Goal: Transaction & Acquisition: Purchase product/service

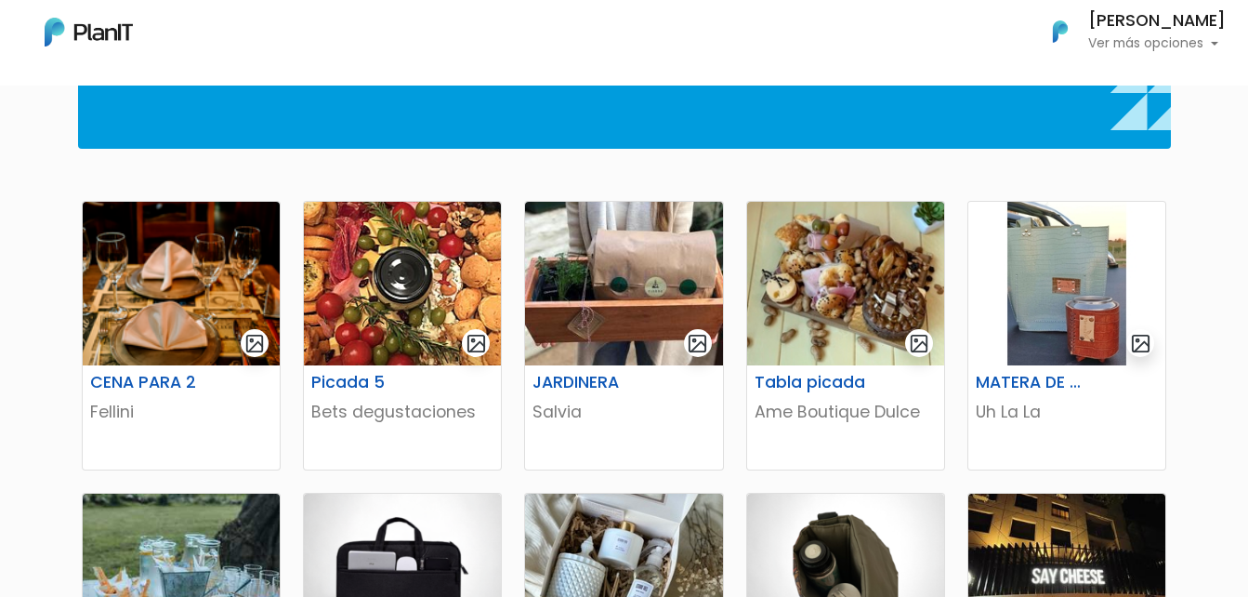
scroll to position [279, 0]
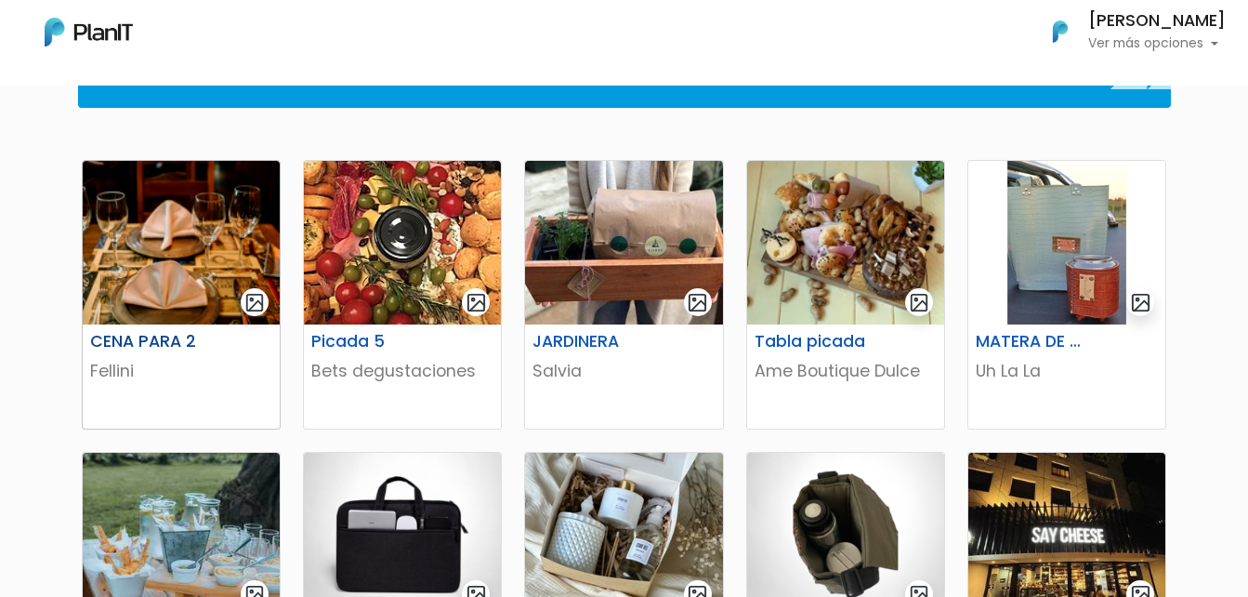
click at [178, 246] on img at bounding box center [181, 243] width 197 height 164
click at [402, 279] on img at bounding box center [402, 243] width 197 height 164
click at [599, 283] on img at bounding box center [623, 243] width 197 height 164
click at [794, 264] on img at bounding box center [845, 243] width 197 height 164
click at [1057, 271] on img at bounding box center [1066, 243] width 197 height 164
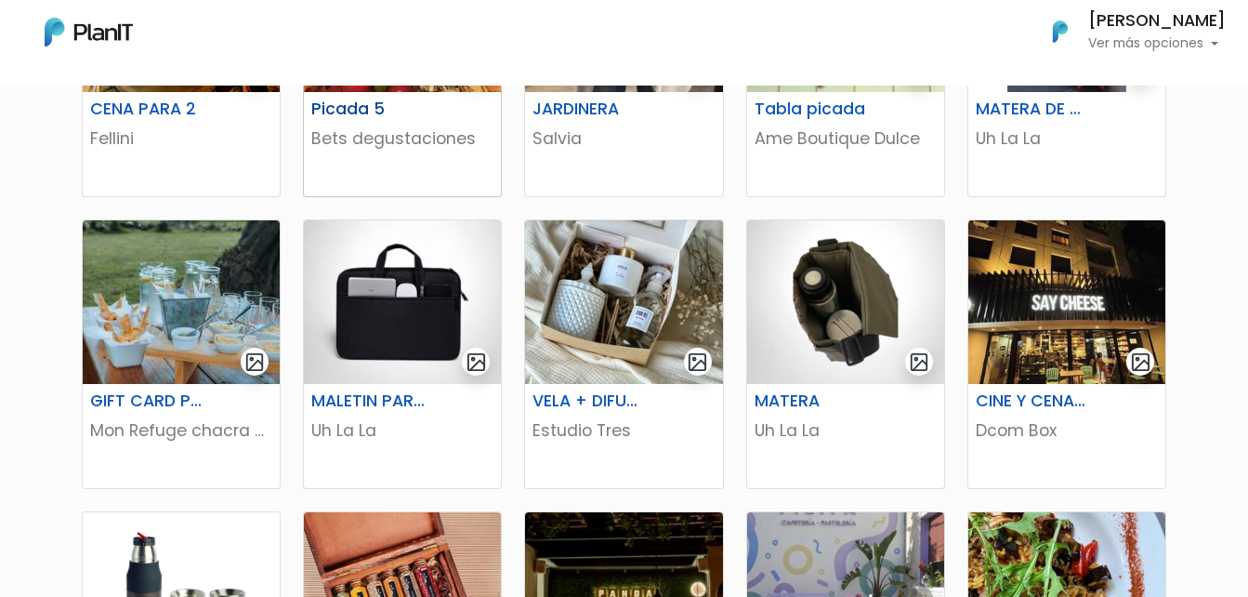
scroll to position [558, 0]
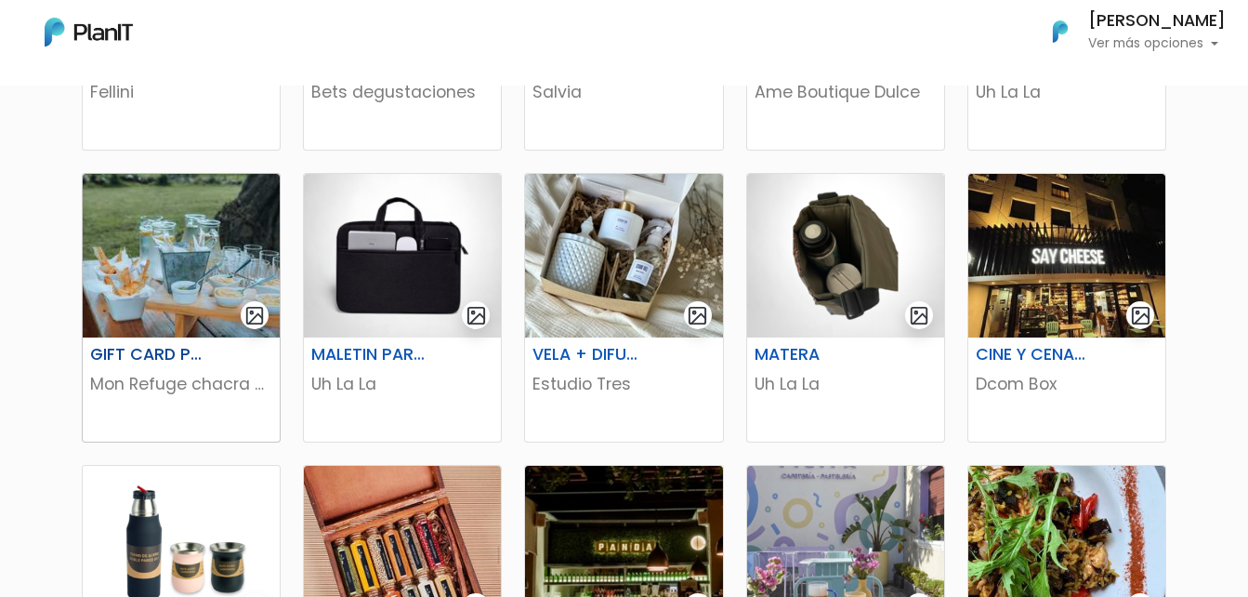
click at [171, 267] on img at bounding box center [181, 256] width 197 height 164
click at [1060, 295] on img at bounding box center [1066, 256] width 197 height 164
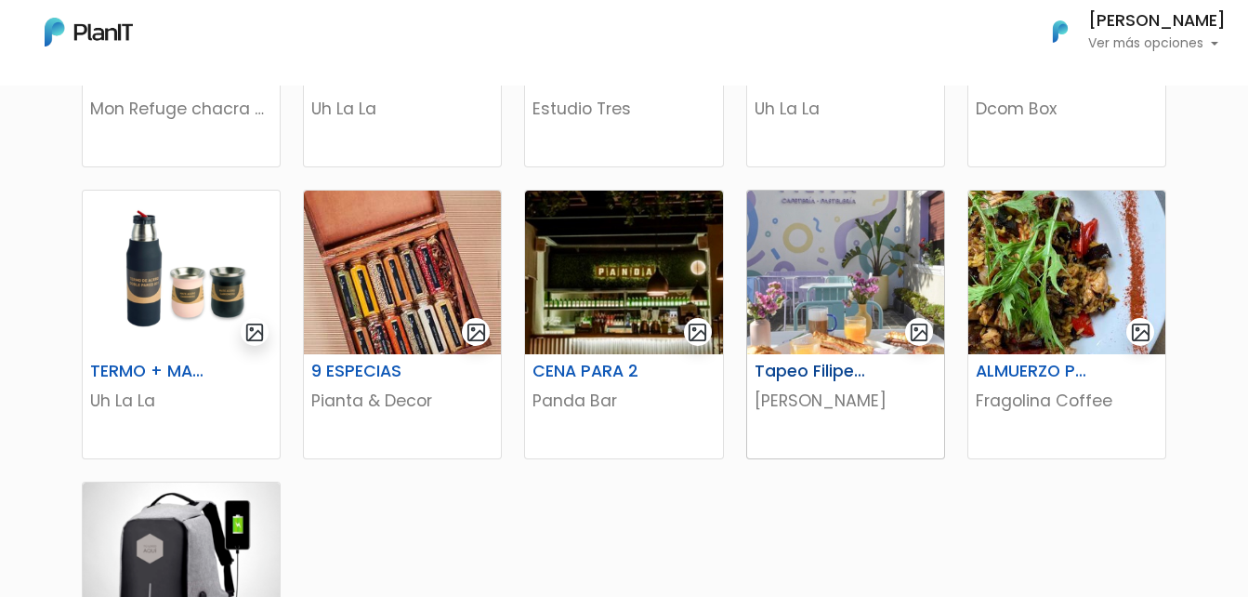
scroll to position [836, 0]
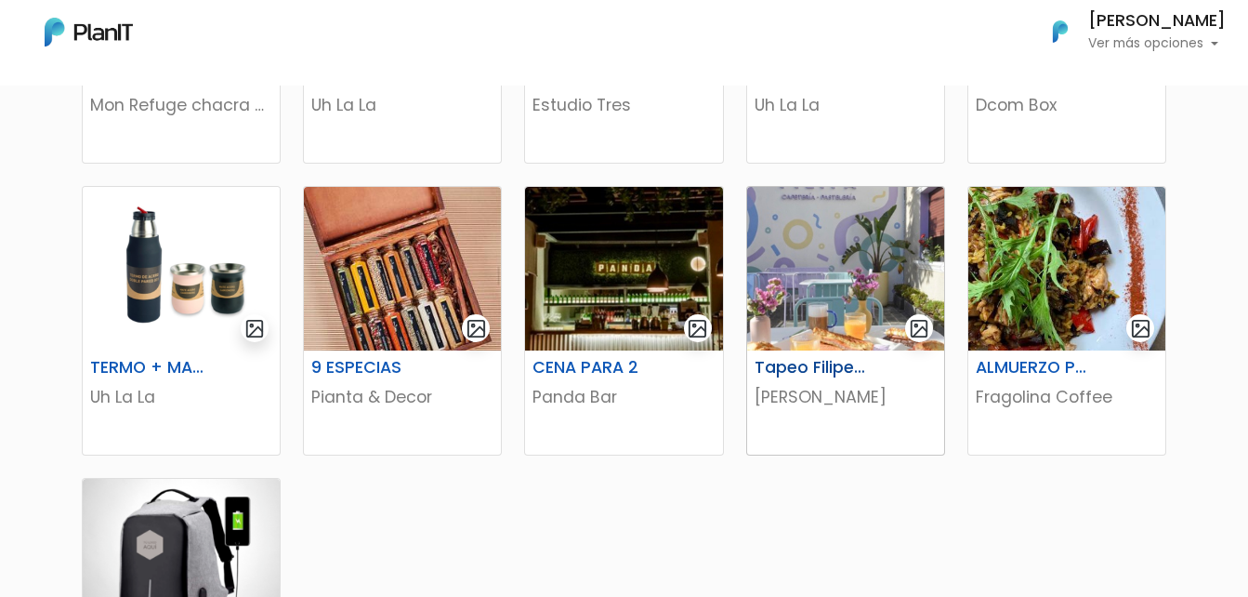
click at [856, 307] on img at bounding box center [845, 269] width 197 height 164
click at [1059, 309] on img at bounding box center [1066, 269] width 197 height 164
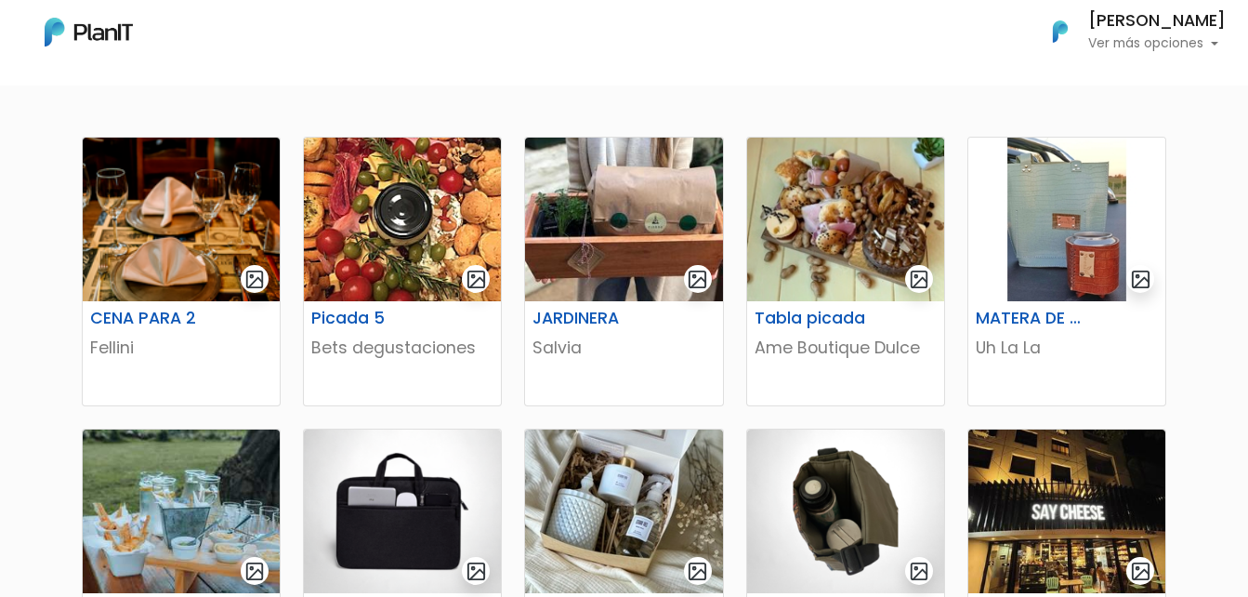
scroll to position [372, 0]
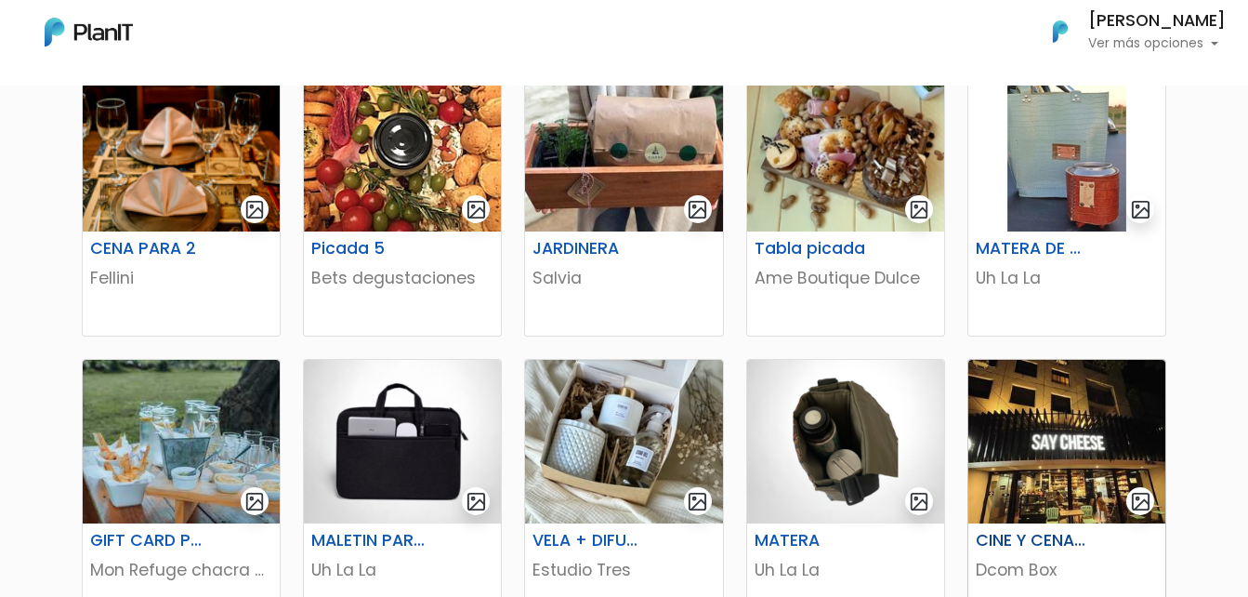
click at [1068, 448] on img at bounding box center [1066, 442] width 197 height 164
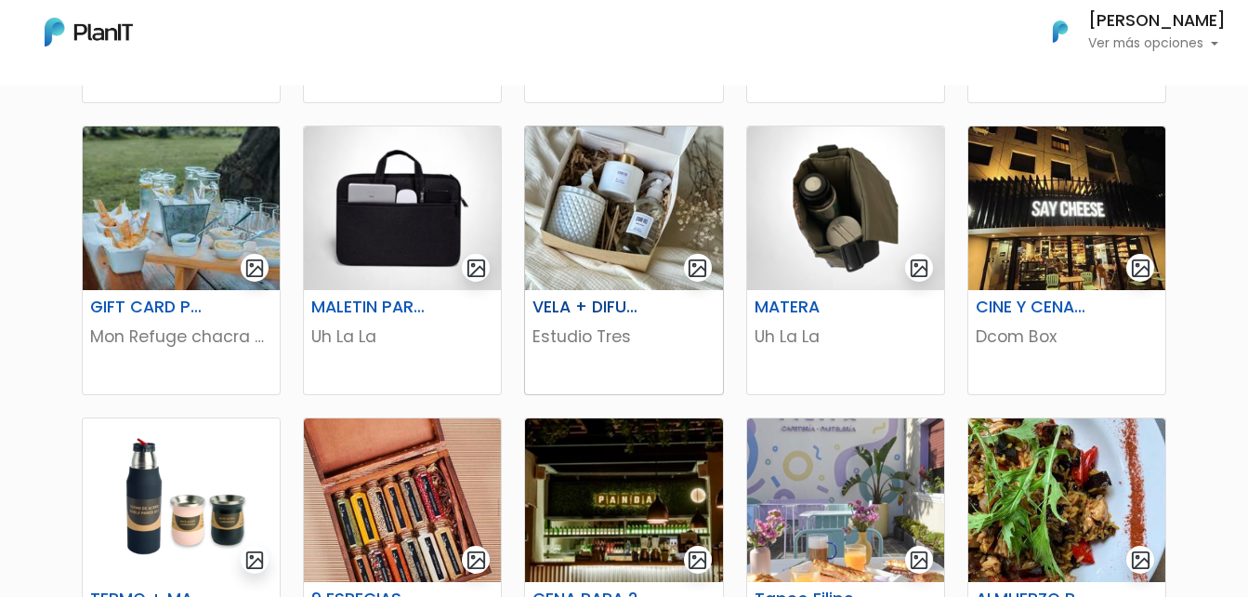
scroll to position [651, 0]
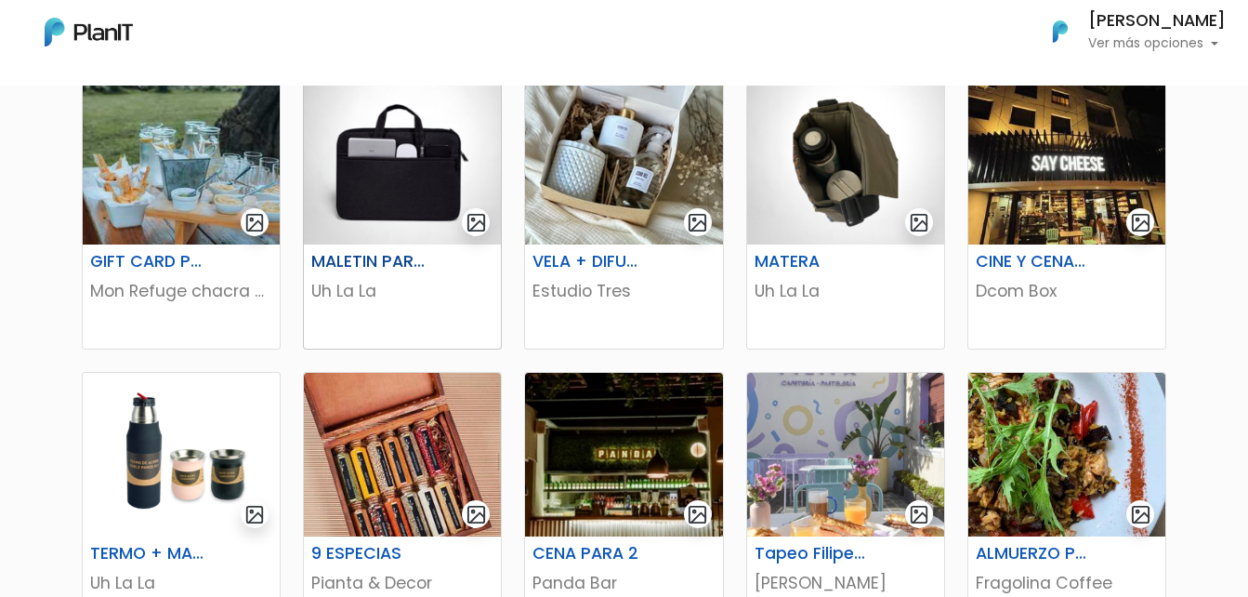
click at [370, 179] on img at bounding box center [402, 163] width 197 height 164
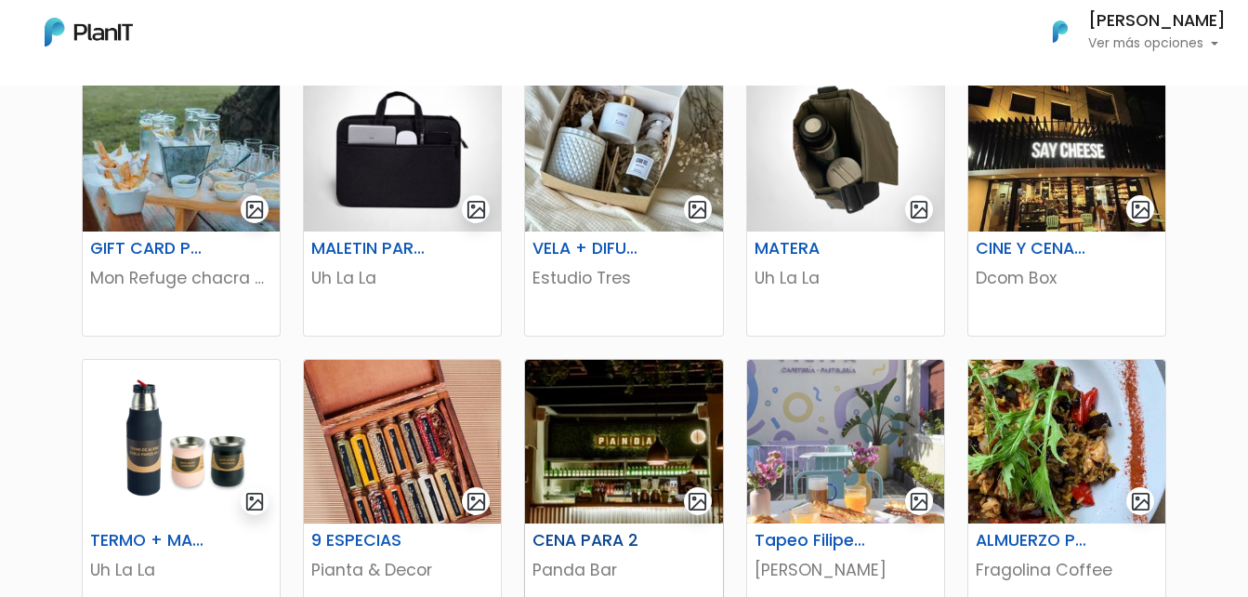
scroll to position [836, 0]
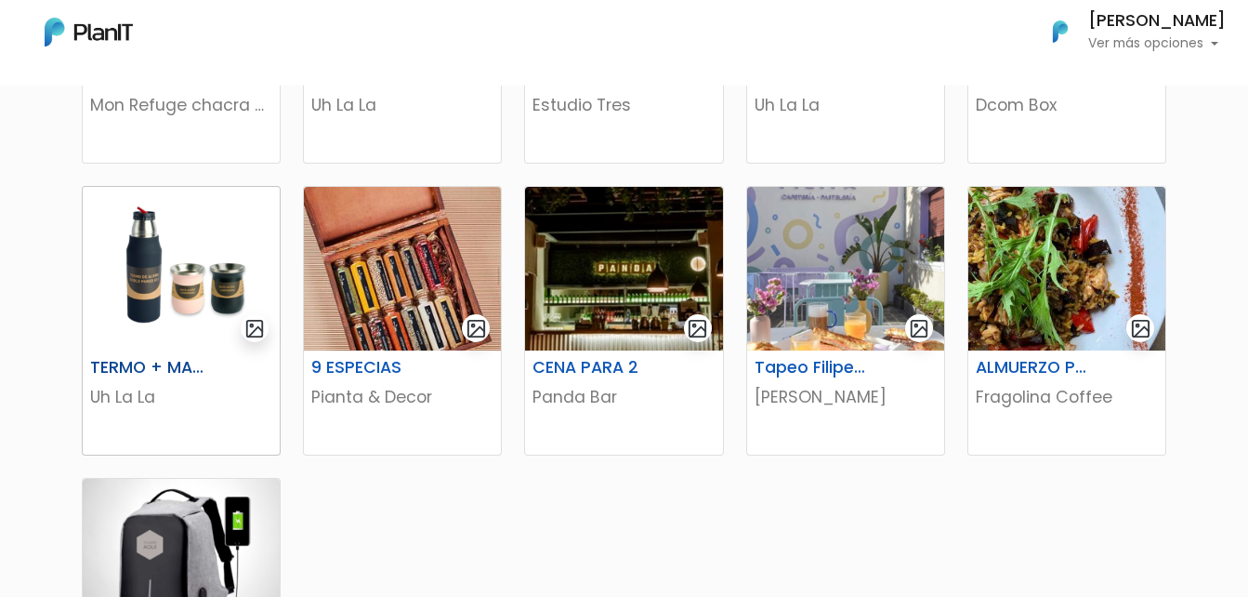
click at [191, 296] on img at bounding box center [181, 269] width 197 height 164
click at [197, 509] on img at bounding box center [181, 561] width 197 height 164
click at [389, 282] on img at bounding box center [402, 269] width 197 height 164
click at [625, 291] on img at bounding box center [623, 269] width 197 height 164
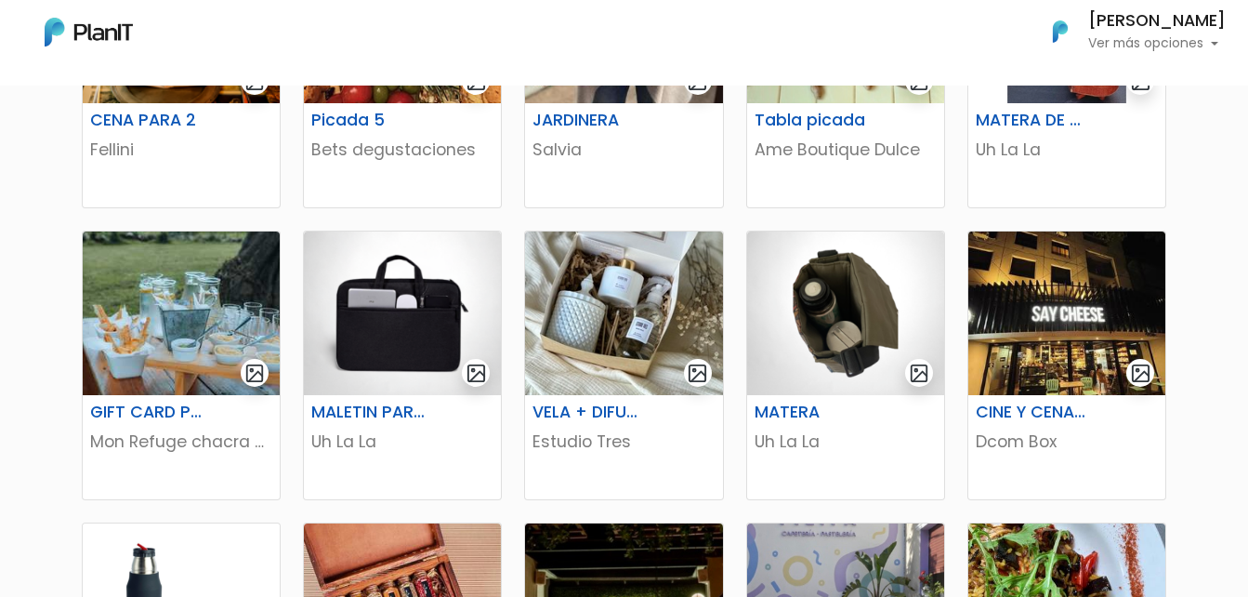
scroll to position [465, 0]
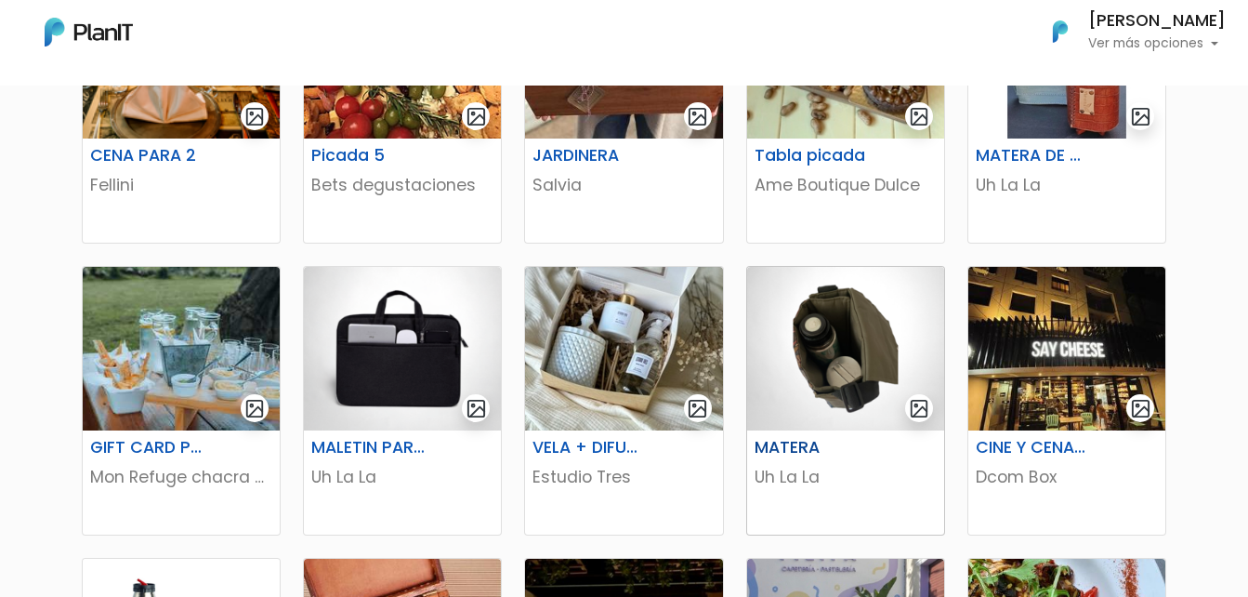
click at [854, 369] on img at bounding box center [845, 349] width 197 height 164
click at [584, 358] on img at bounding box center [623, 349] width 197 height 164
click at [200, 364] on img at bounding box center [181, 349] width 197 height 164
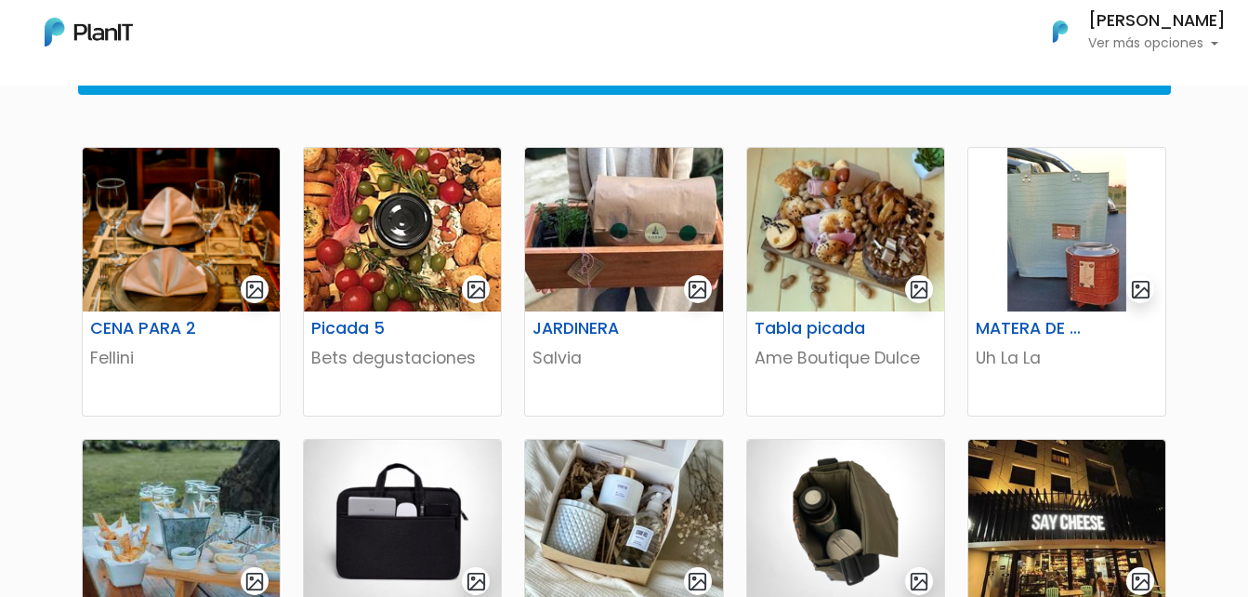
scroll to position [279, 0]
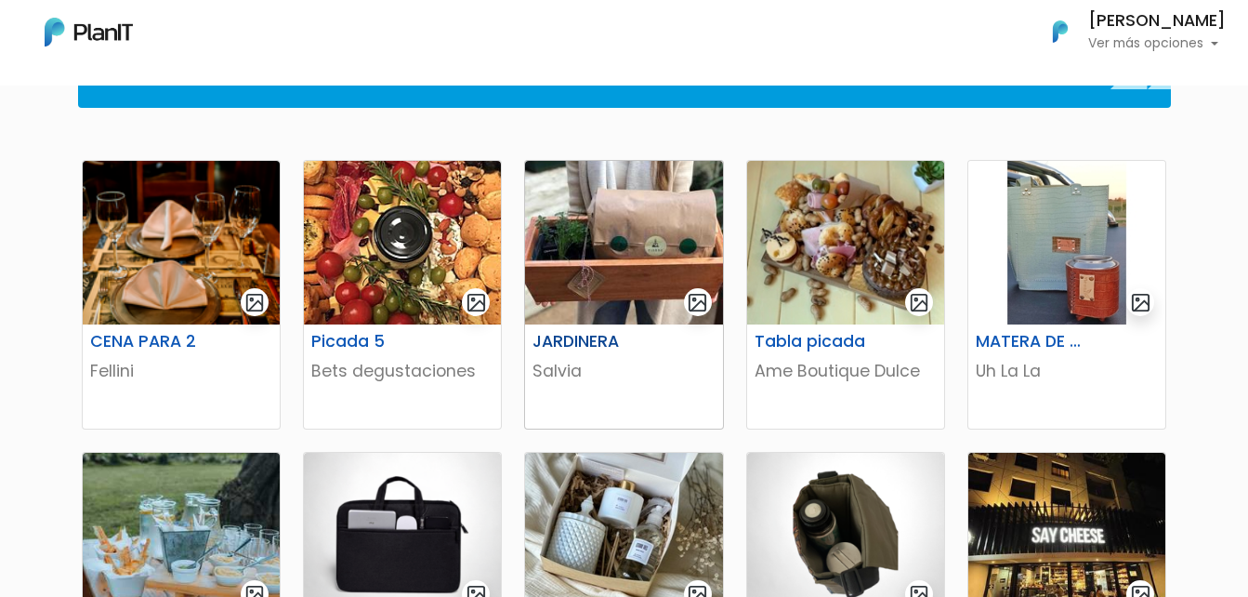
click at [590, 283] on img at bounding box center [623, 243] width 197 height 164
click at [814, 256] on img at bounding box center [845, 243] width 197 height 164
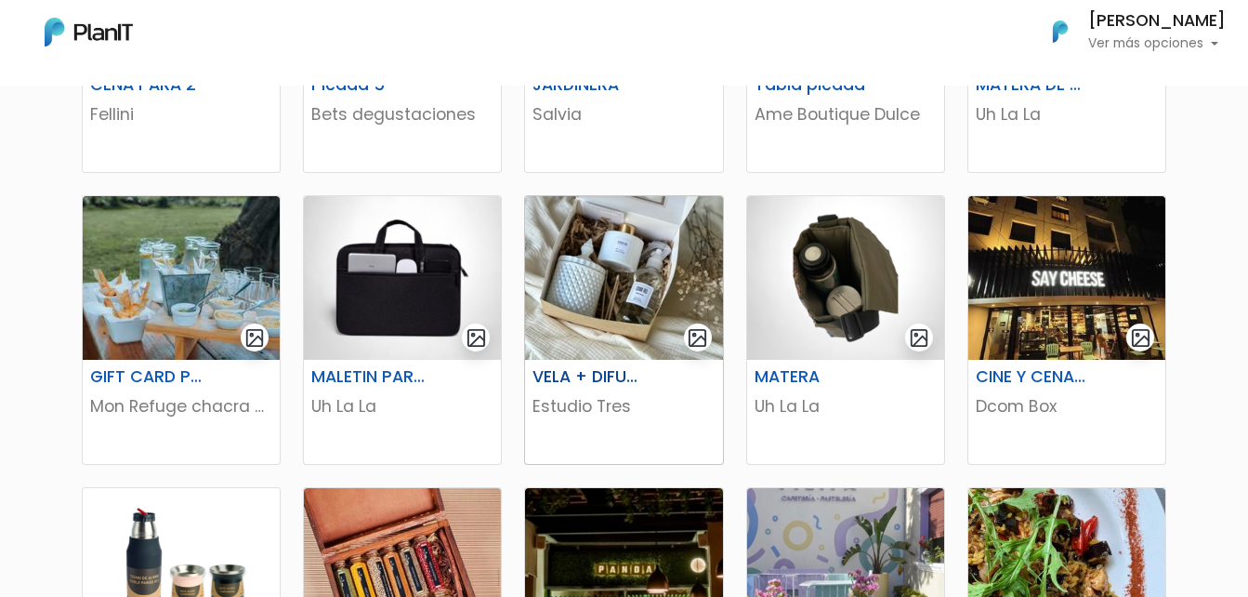
scroll to position [558, 0]
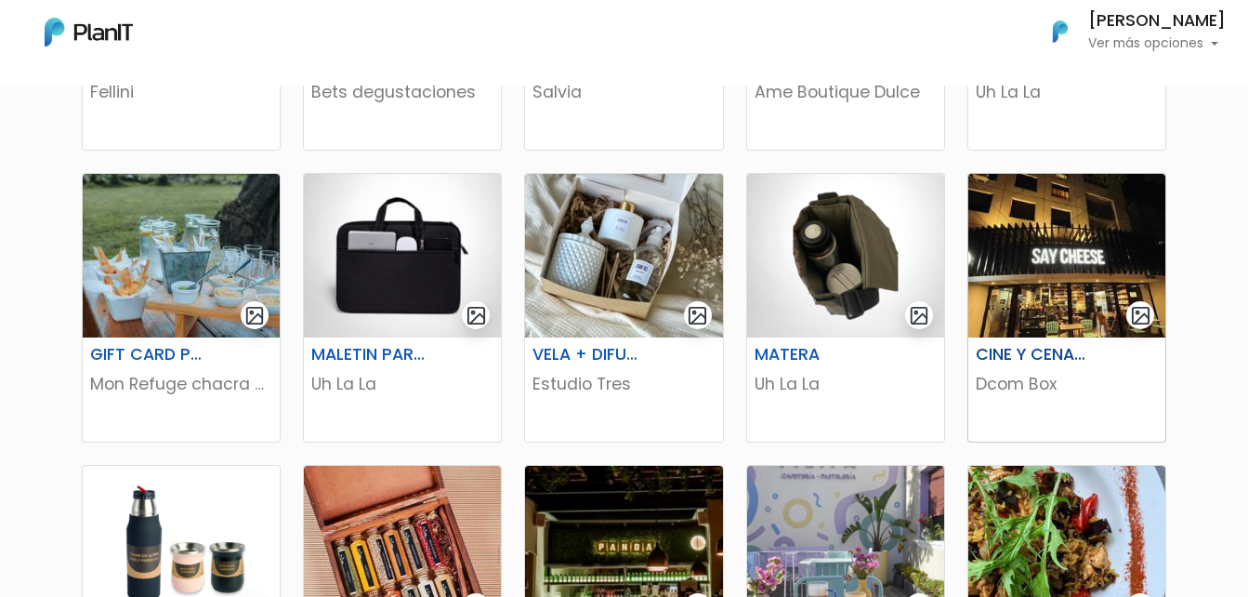
click at [1080, 270] on img at bounding box center [1066, 256] width 197 height 164
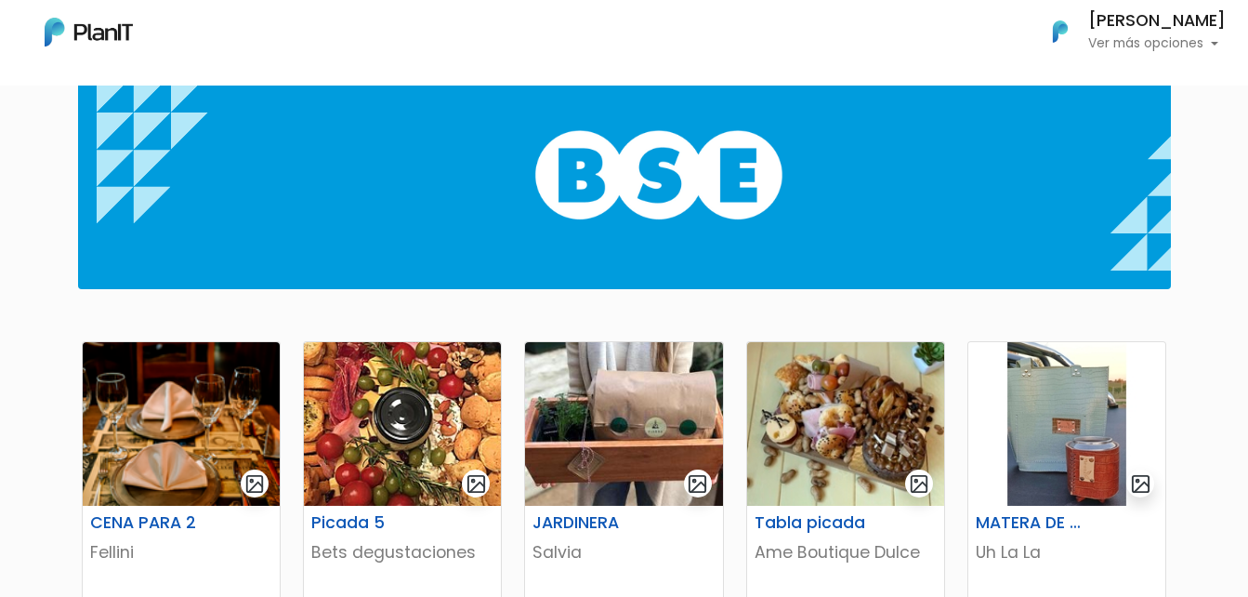
scroll to position [93, 0]
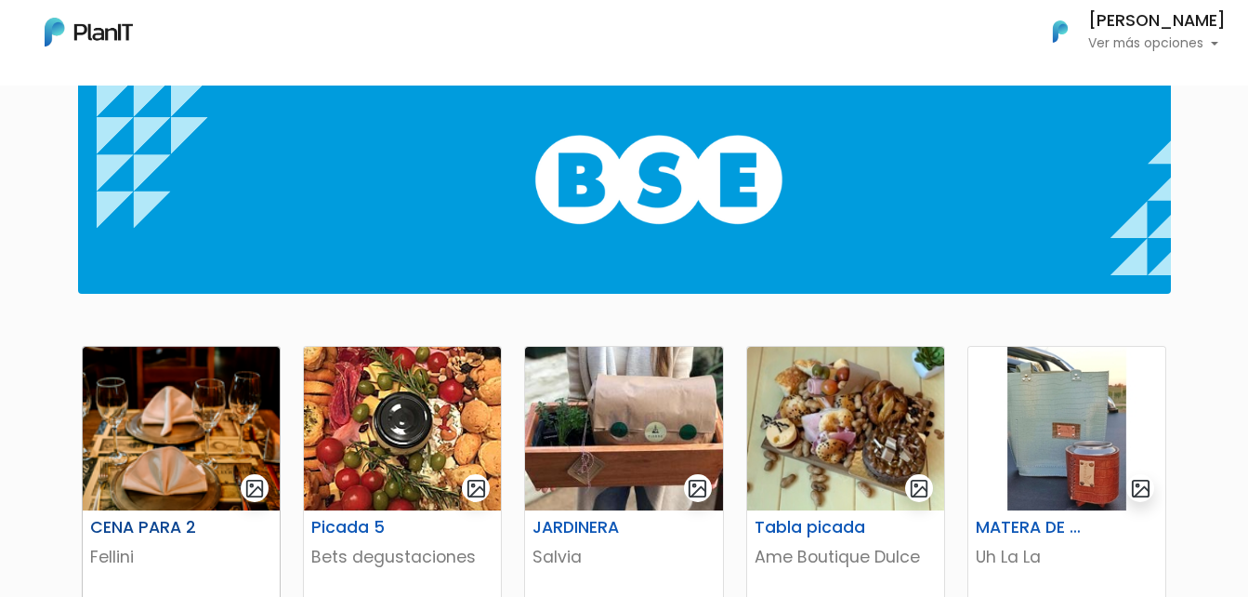
click at [136, 450] on img at bounding box center [181, 429] width 197 height 164
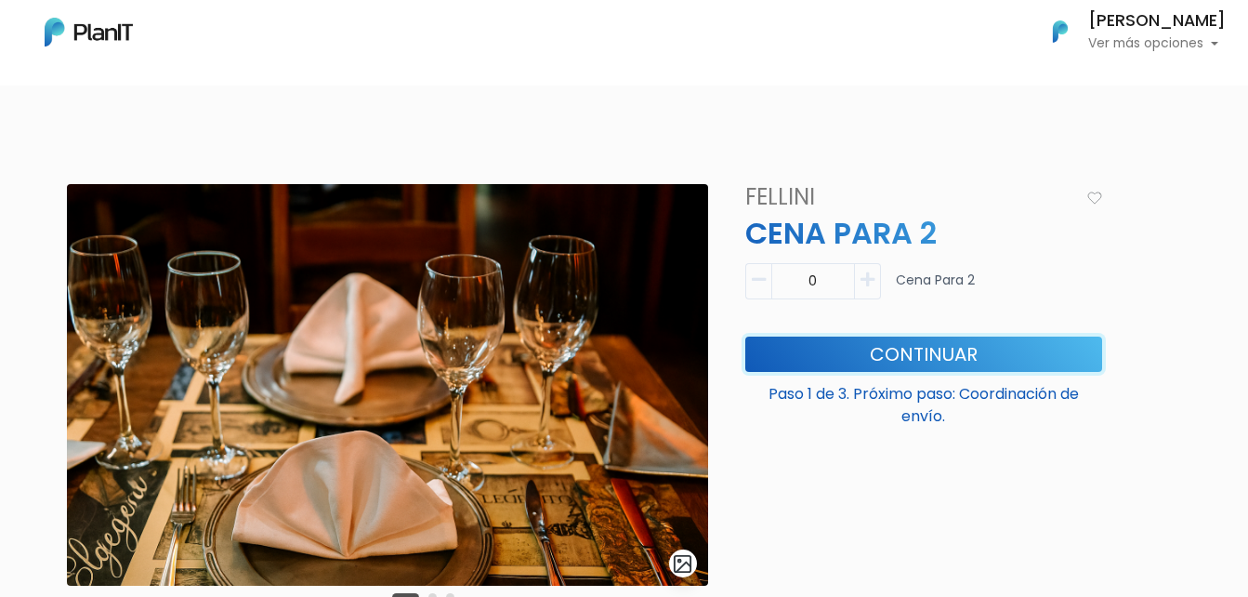
click at [871, 348] on button "Continuar" at bounding box center [923, 353] width 357 height 35
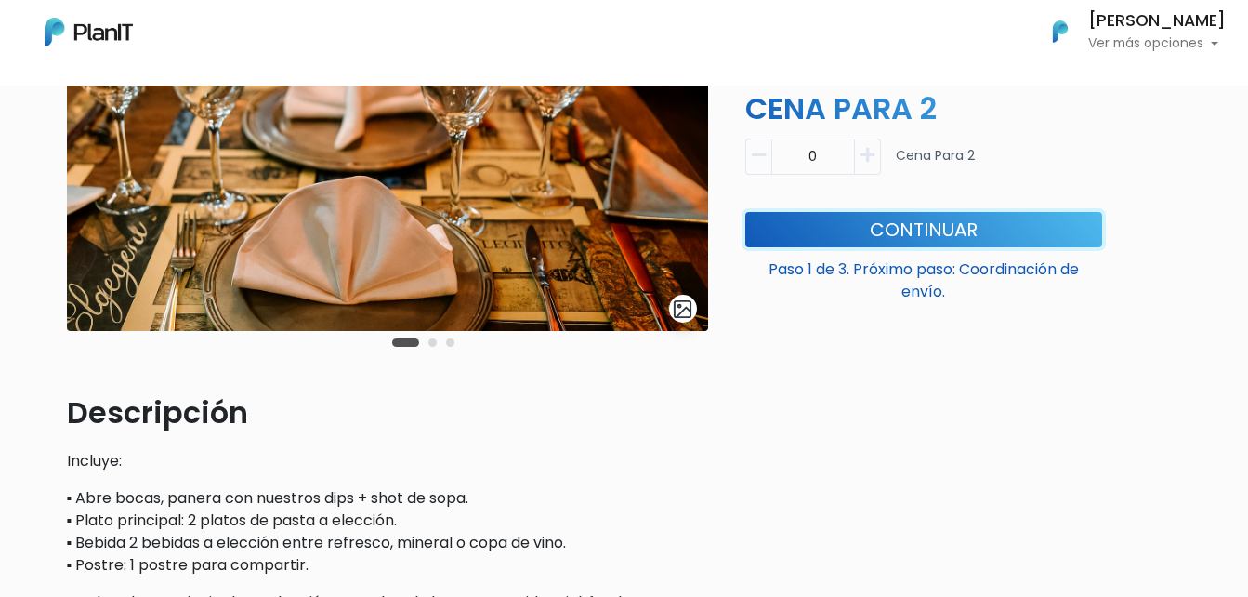
scroll to position [186, 0]
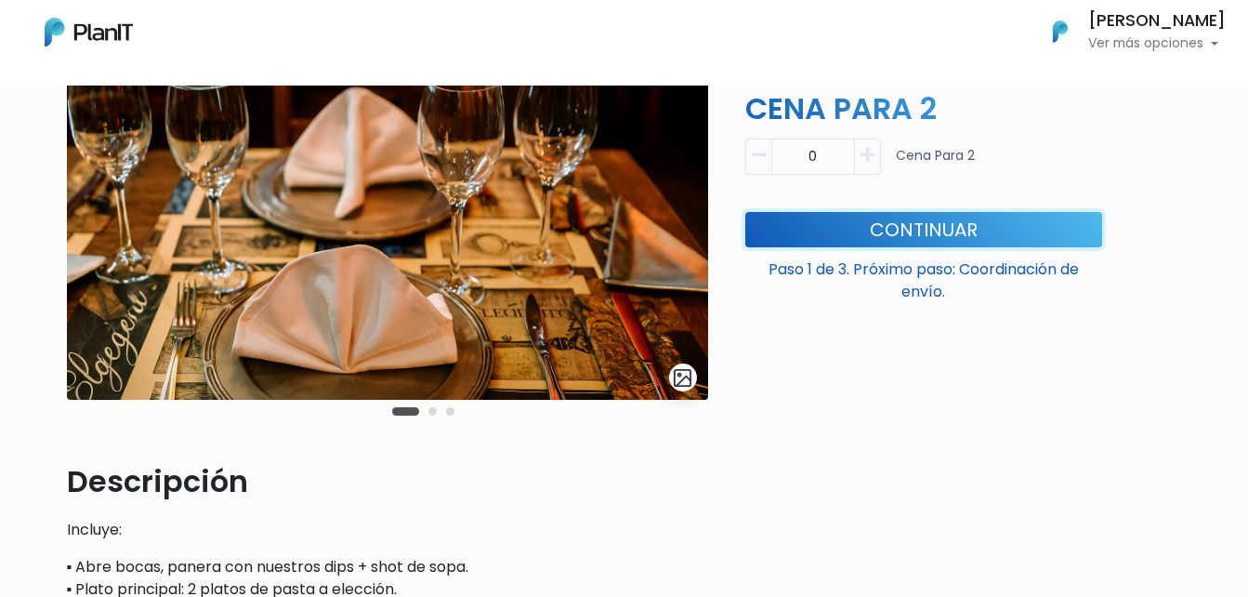
click at [505, 302] on img at bounding box center [387, 198] width 641 height 401
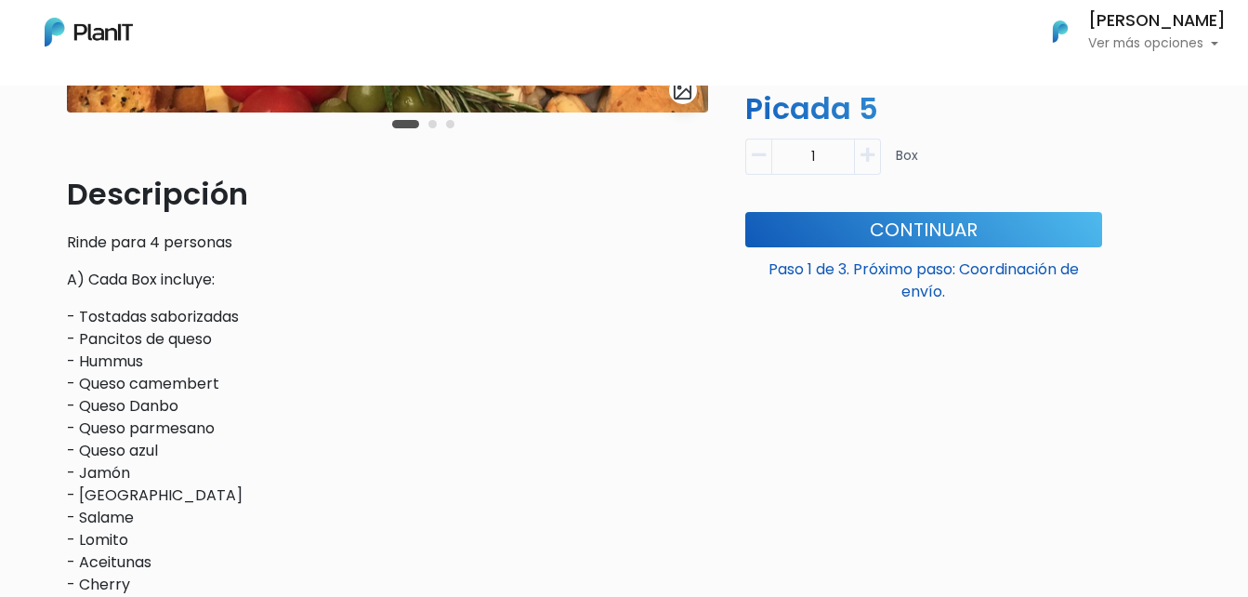
scroll to position [465, 0]
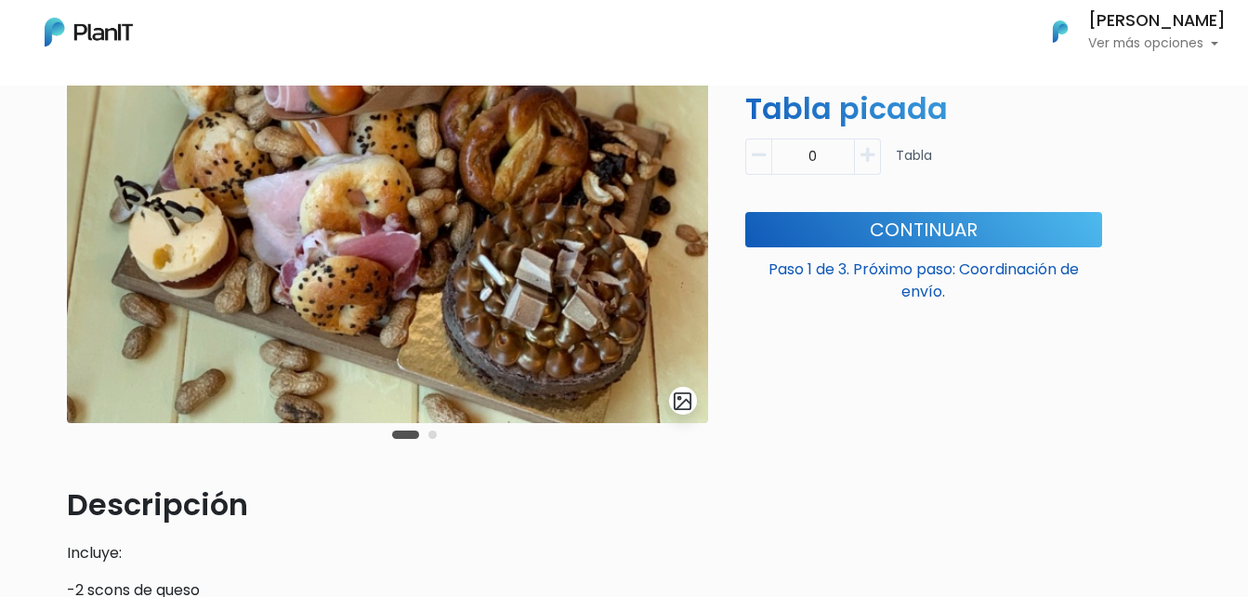
scroll to position [93, 0]
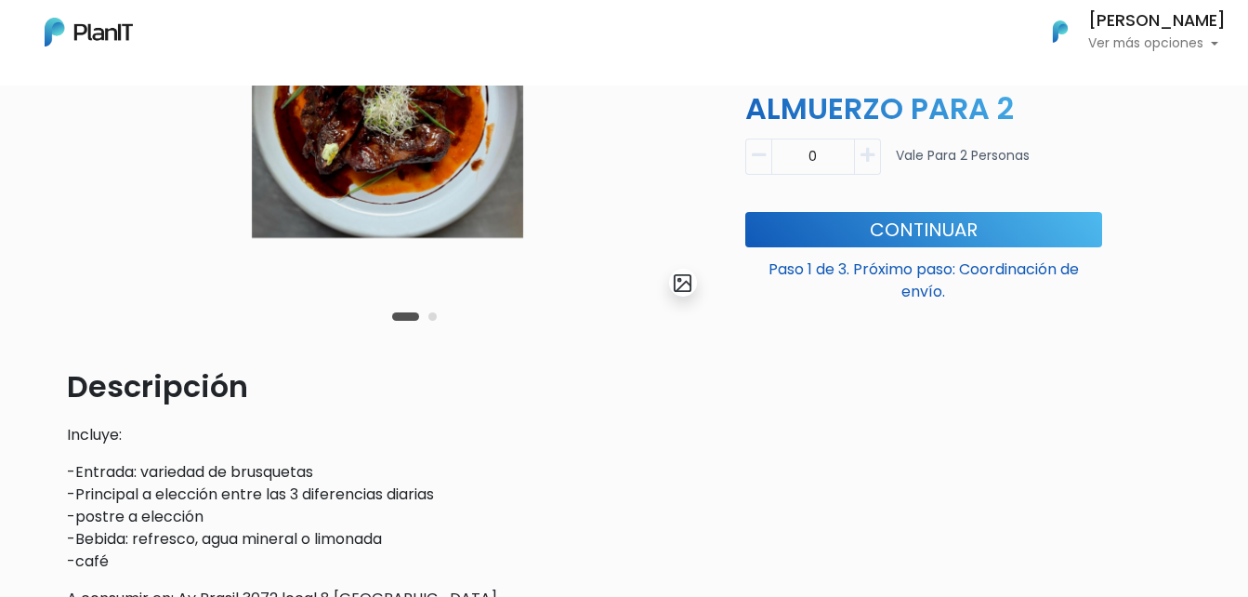
scroll to position [230, 0]
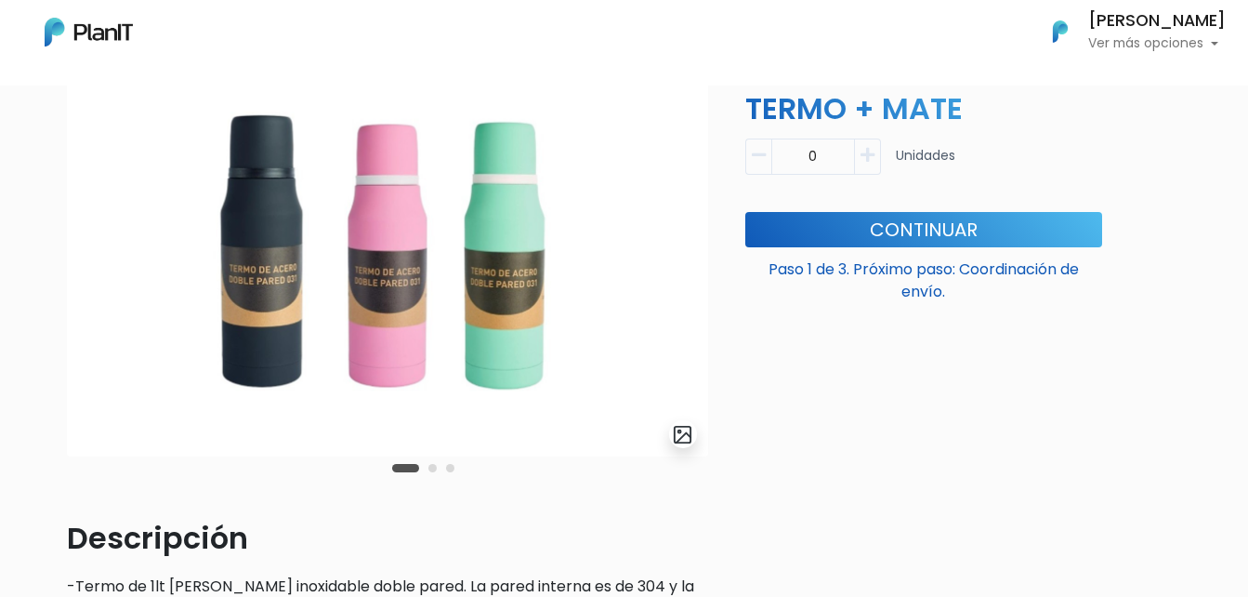
scroll to position [93, 0]
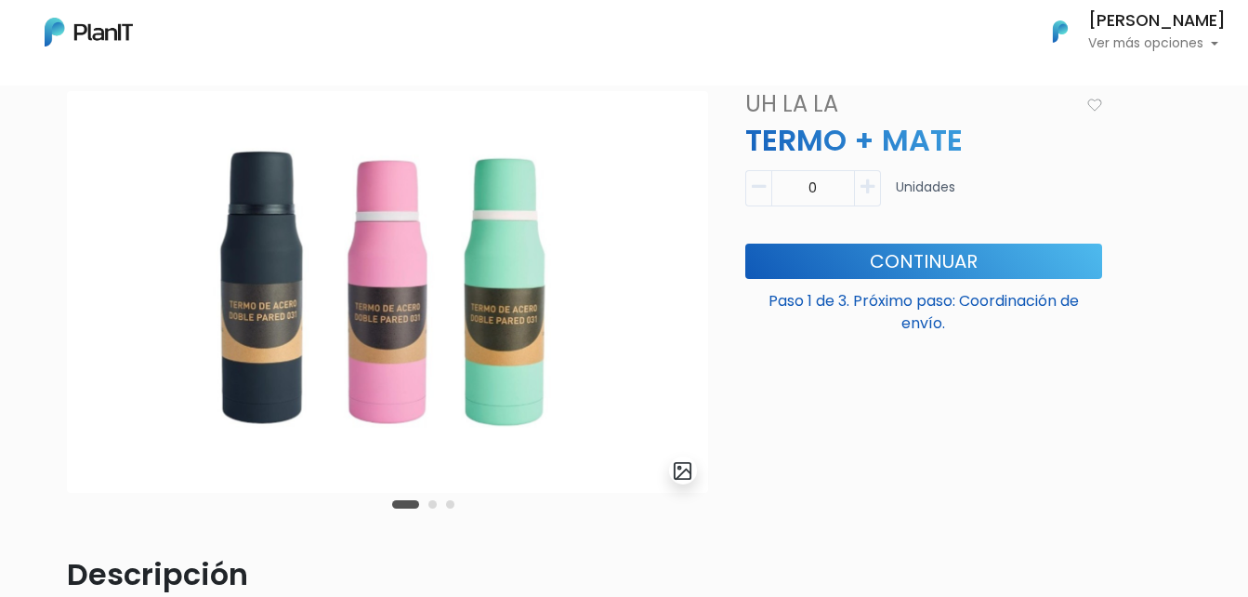
click at [429, 504] on button "Carousel Page 2" at bounding box center [432, 504] width 8 height 8
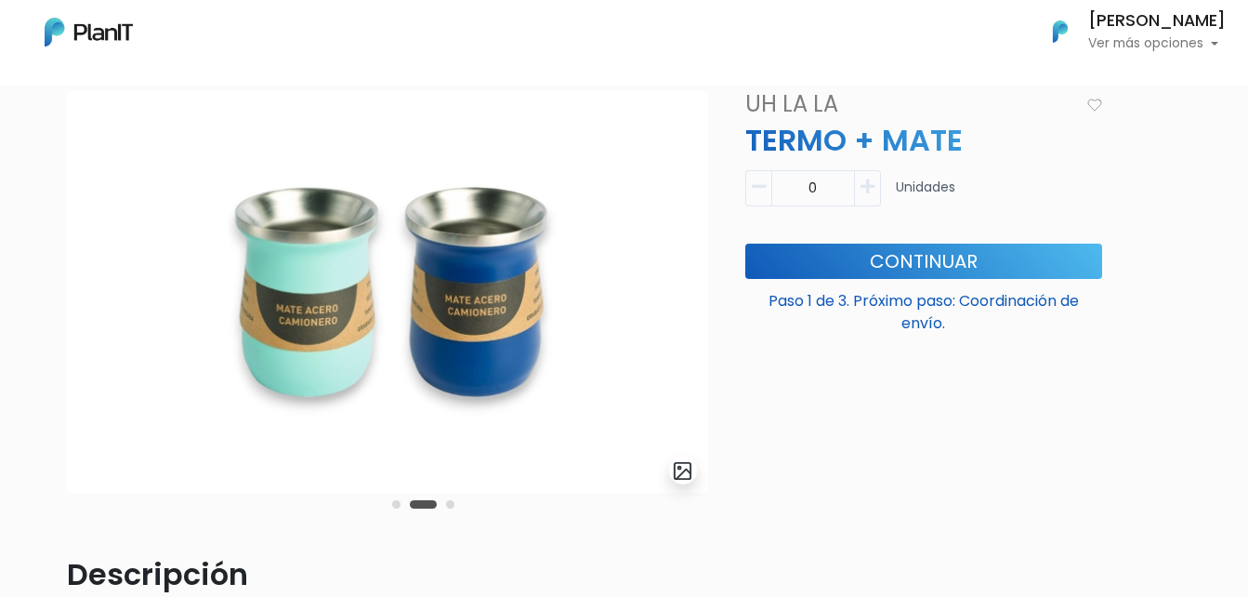
click at [449, 505] on button "Carousel Page 3" at bounding box center [450, 504] width 8 height 8
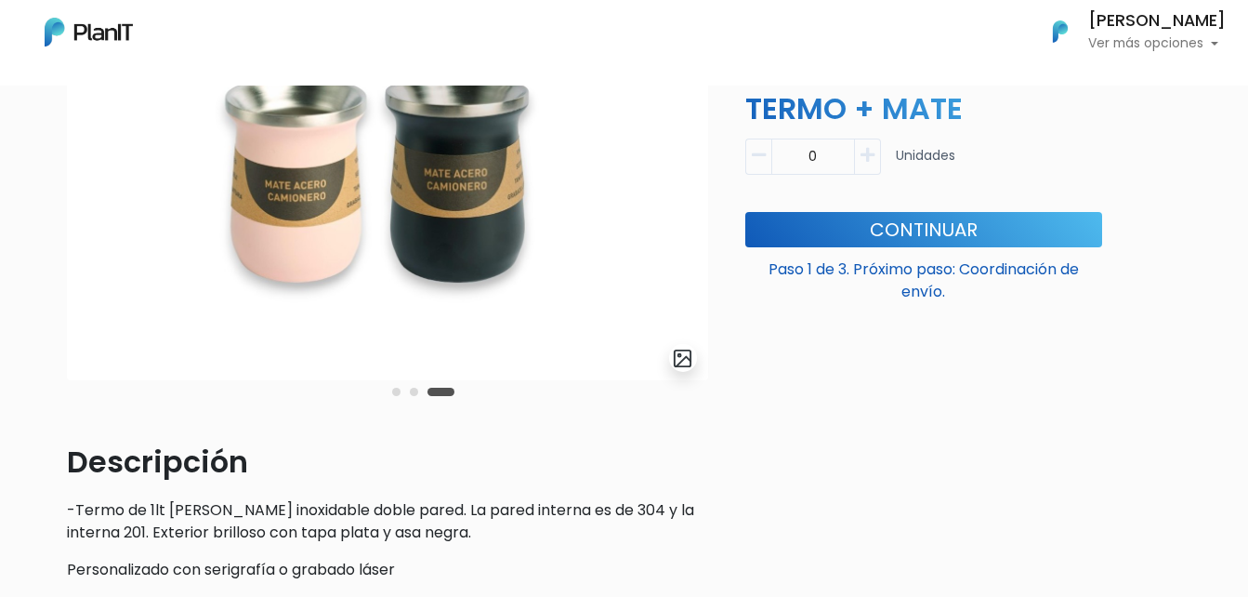
scroll to position [186, 0]
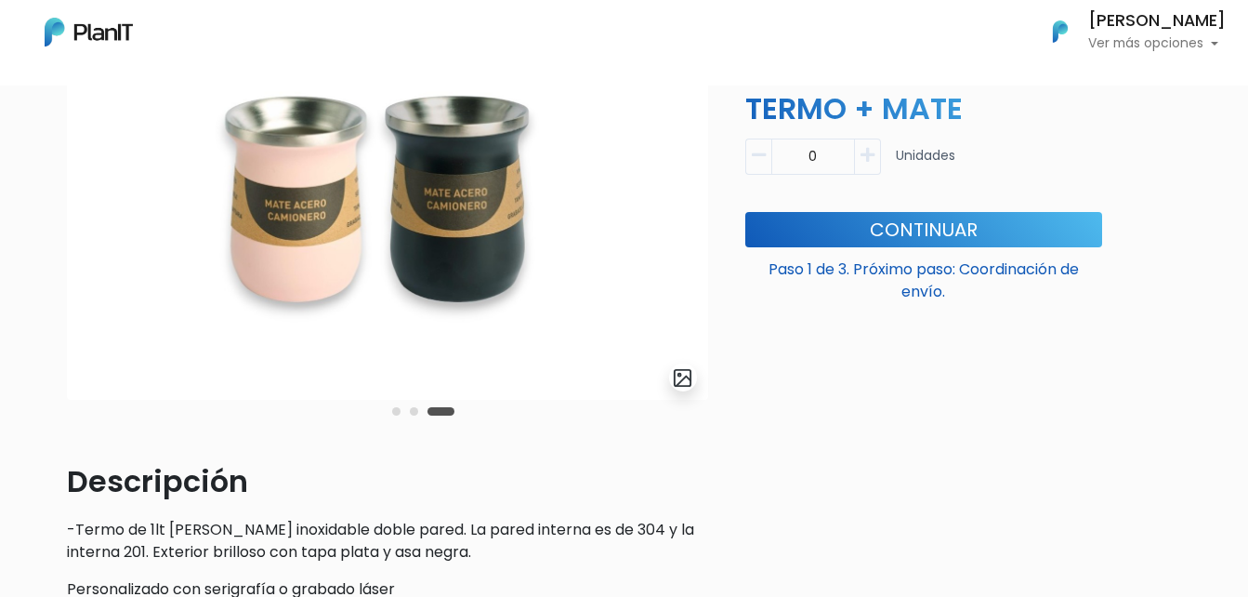
click at [399, 409] on button "Carousel Page 1" at bounding box center [396, 411] width 8 height 8
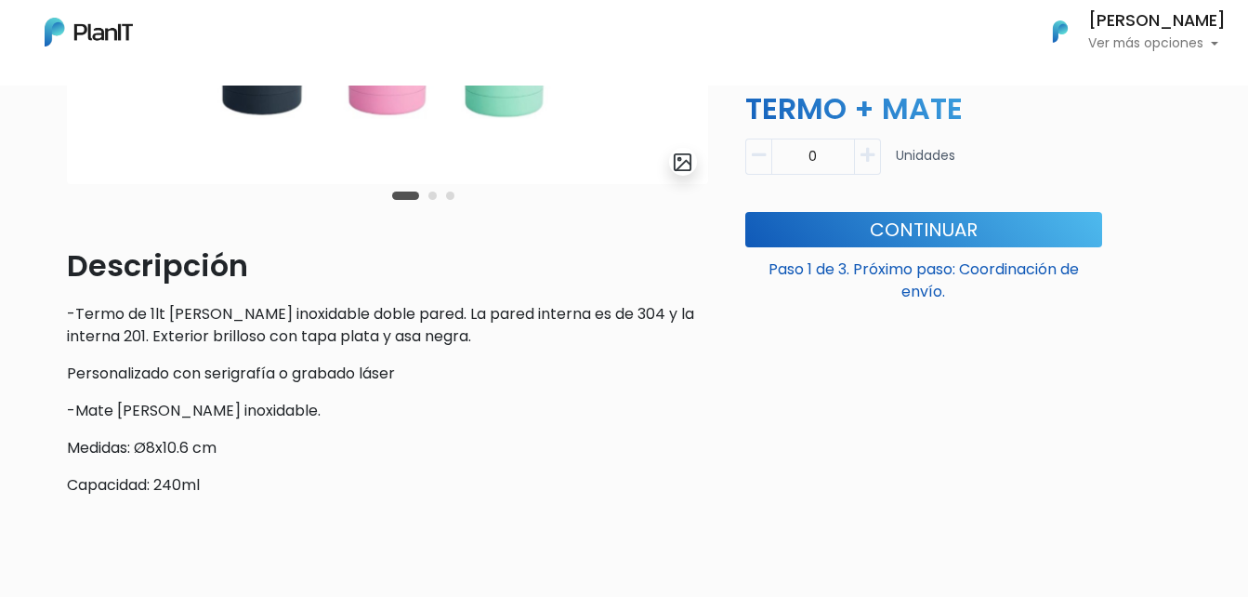
scroll to position [465, 0]
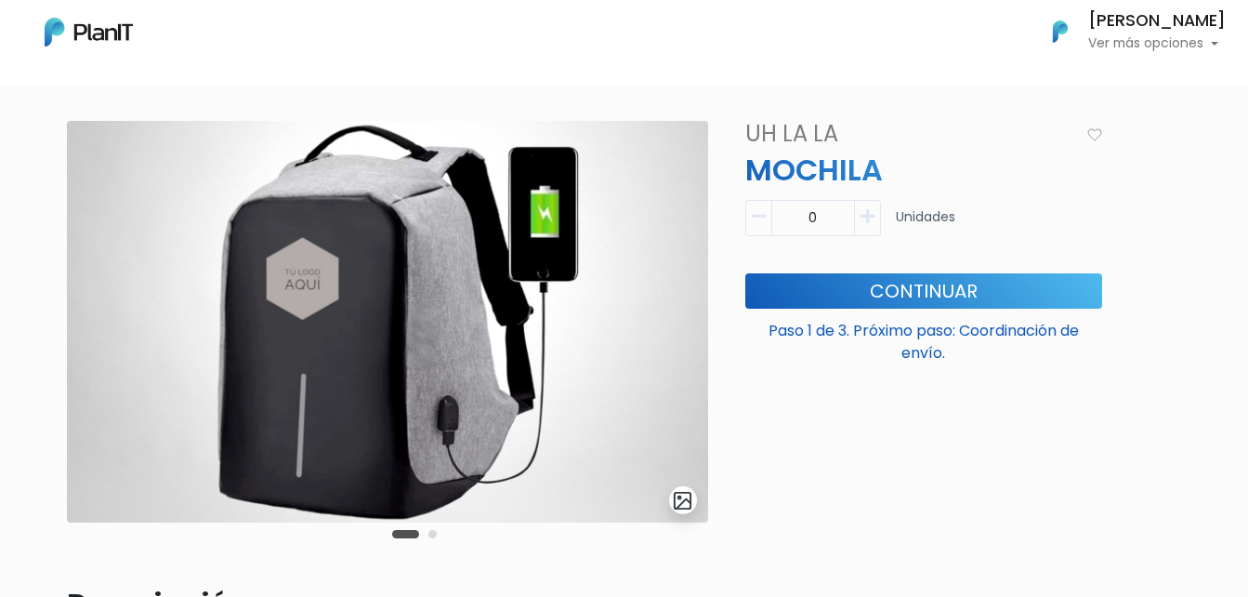
scroll to position [93, 0]
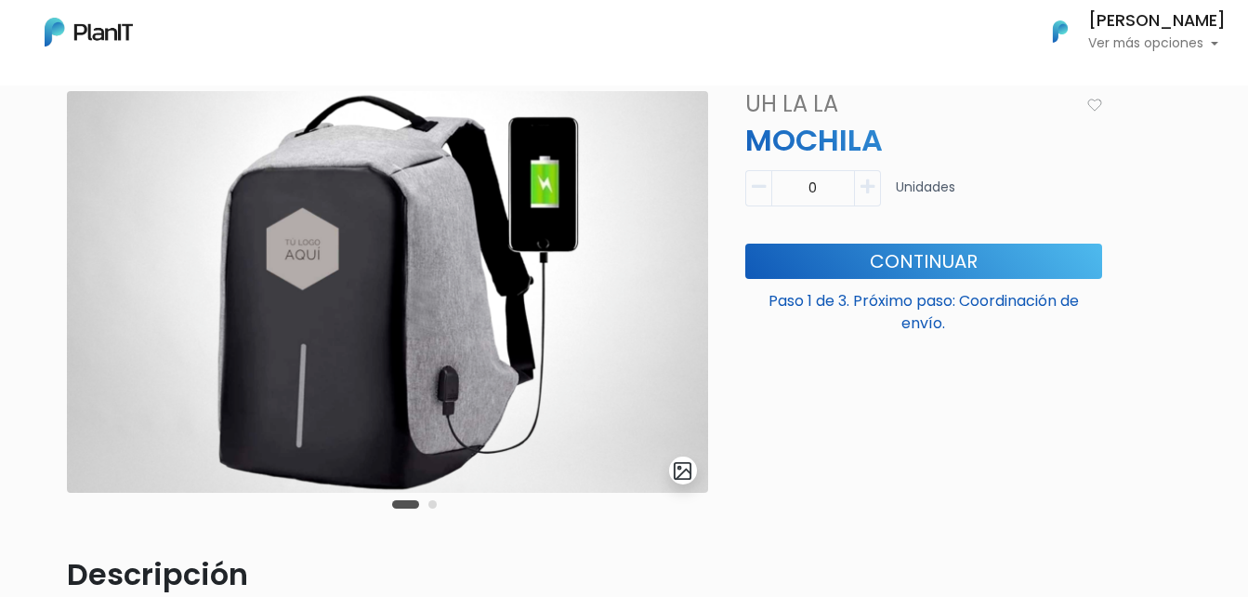
click at [433, 507] on button "Carousel Page 2" at bounding box center [432, 504] width 8 height 8
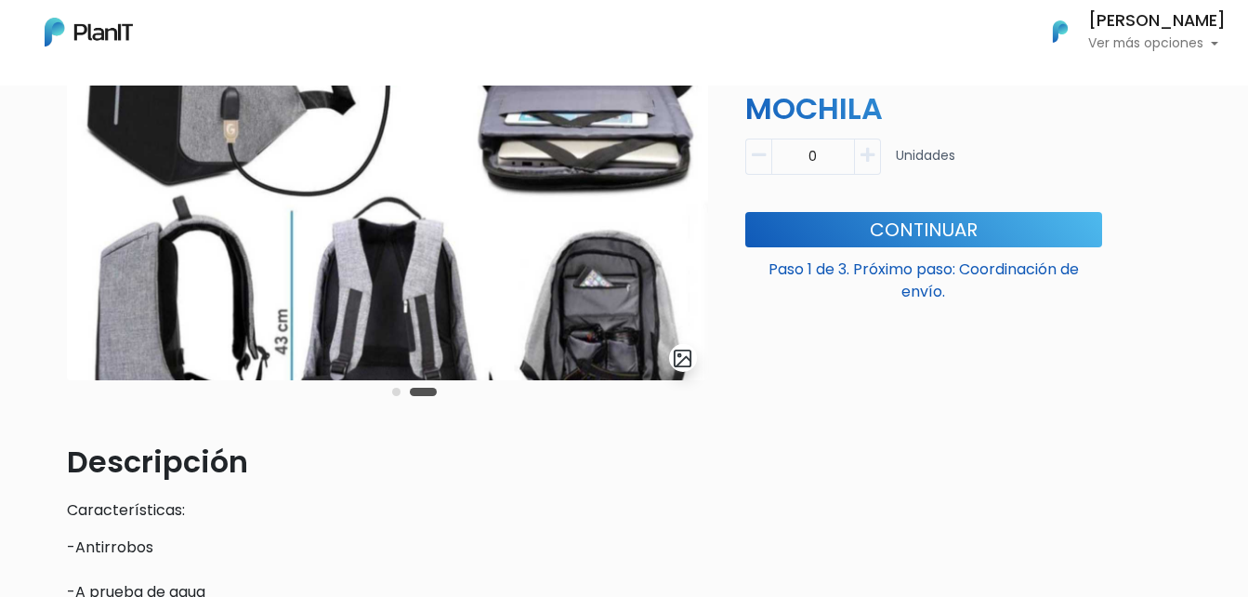
scroll to position [186, 0]
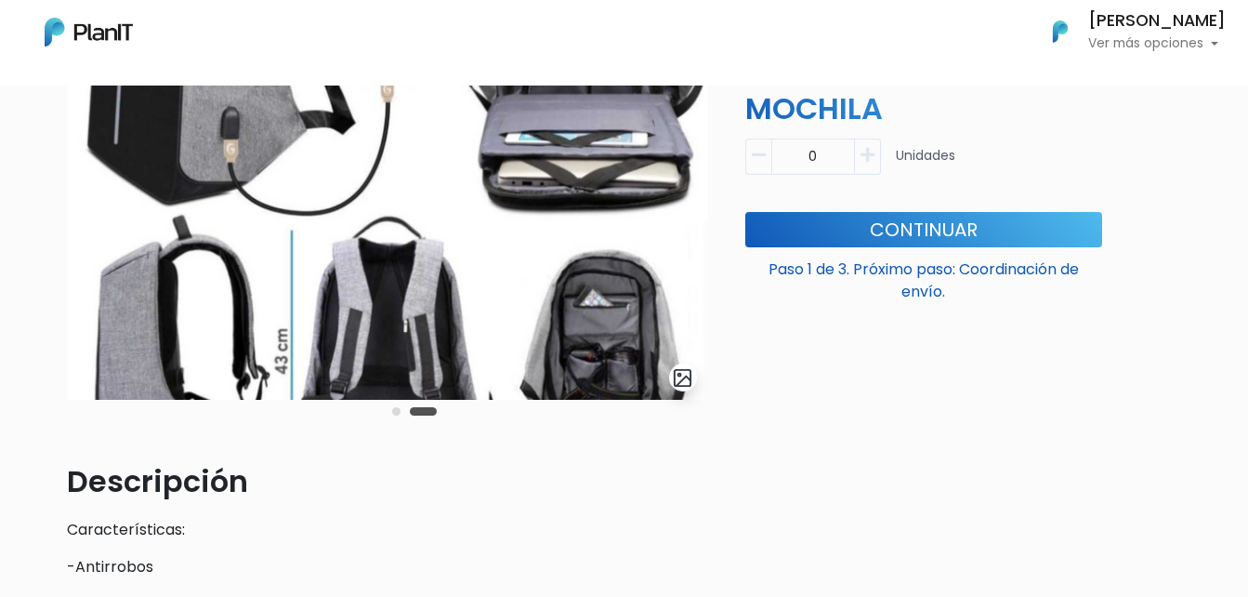
click at [398, 410] on button "Carousel Page 1" at bounding box center [396, 411] width 8 height 8
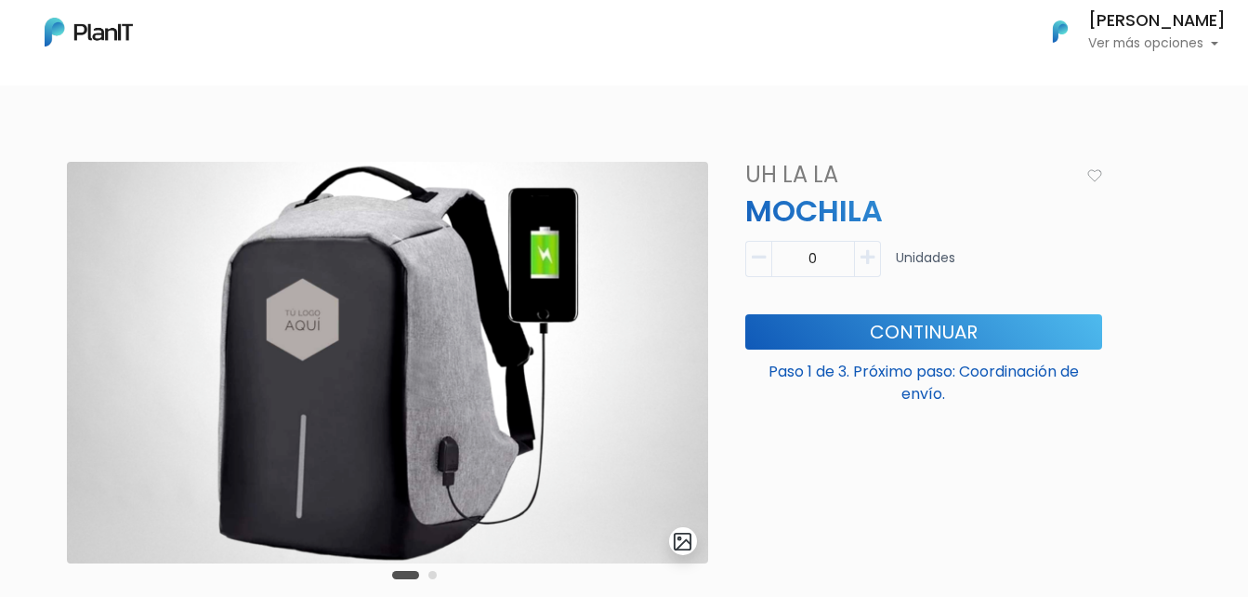
scroll to position [0, 0]
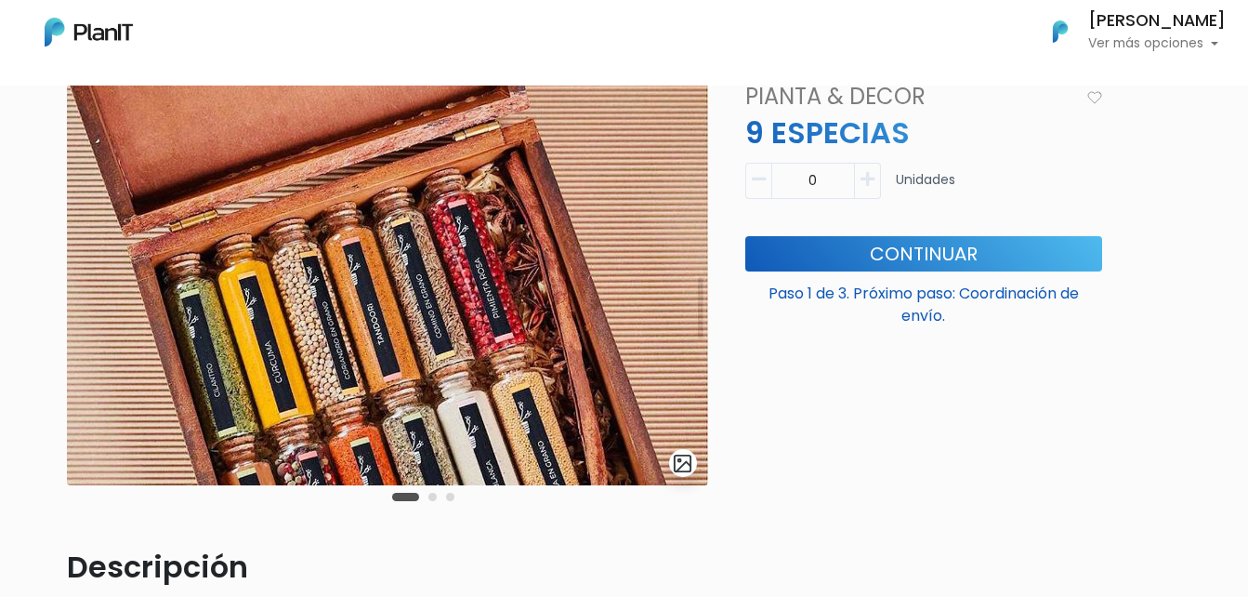
scroll to position [93, 0]
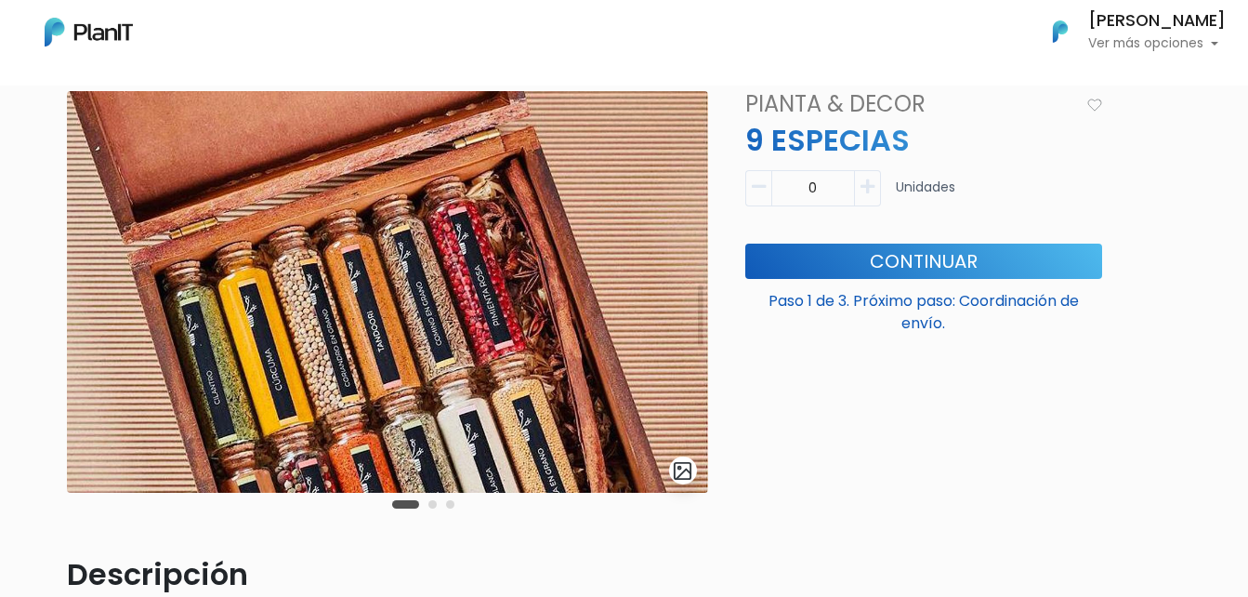
click at [434, 504] on button "Carousel Page 2" at bounding box center [432, 504] width 8 height 8
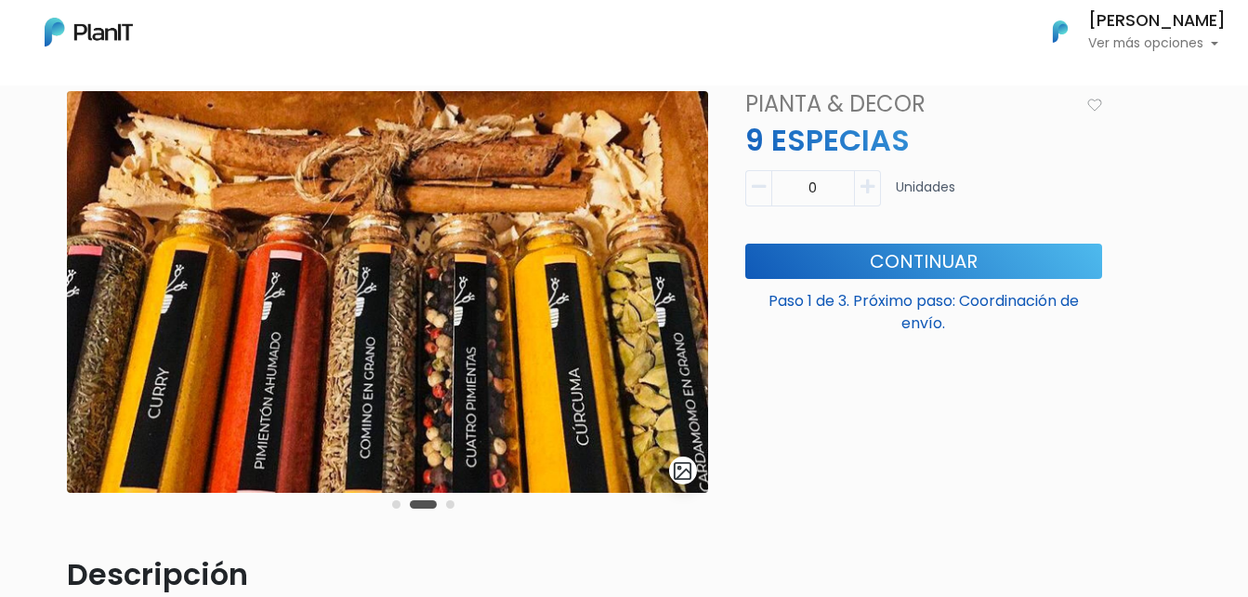
click at [453, 505] on button "Carousel Page 3" at bounding box center [450, 504] width 8 height 8
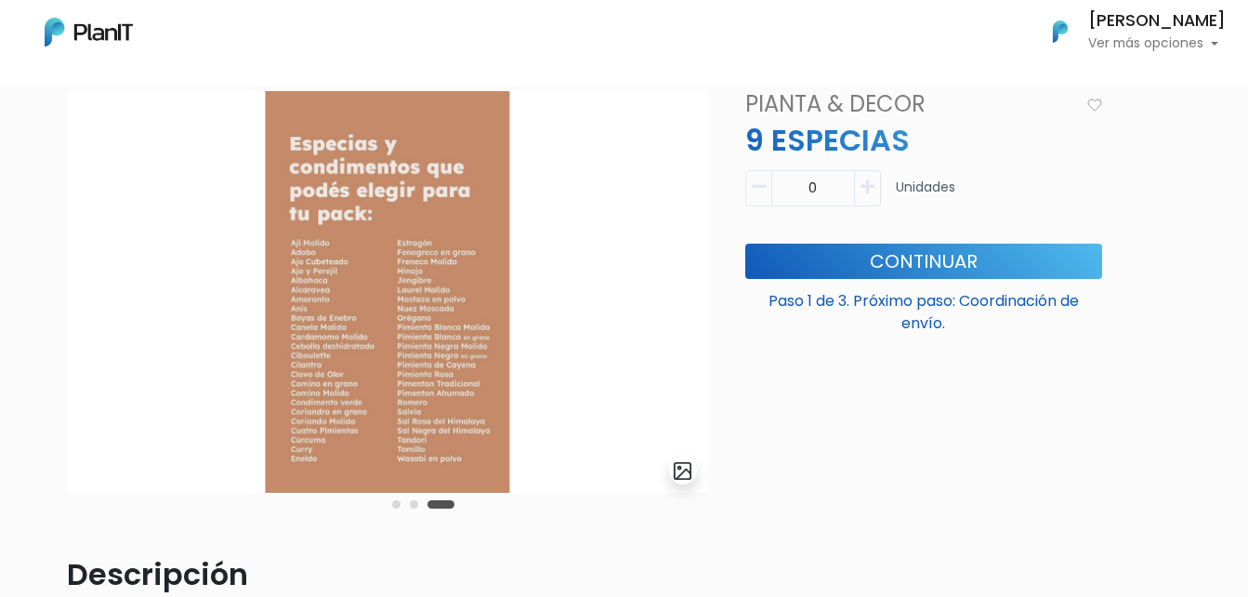
click at [401, 504] on div "Carousel Pagination" at bounding box center [424, 504] width 72 height 22
click at [398, 505] on button "Carousel Page 1" at bounding box center [396, 504] width 8 height 8
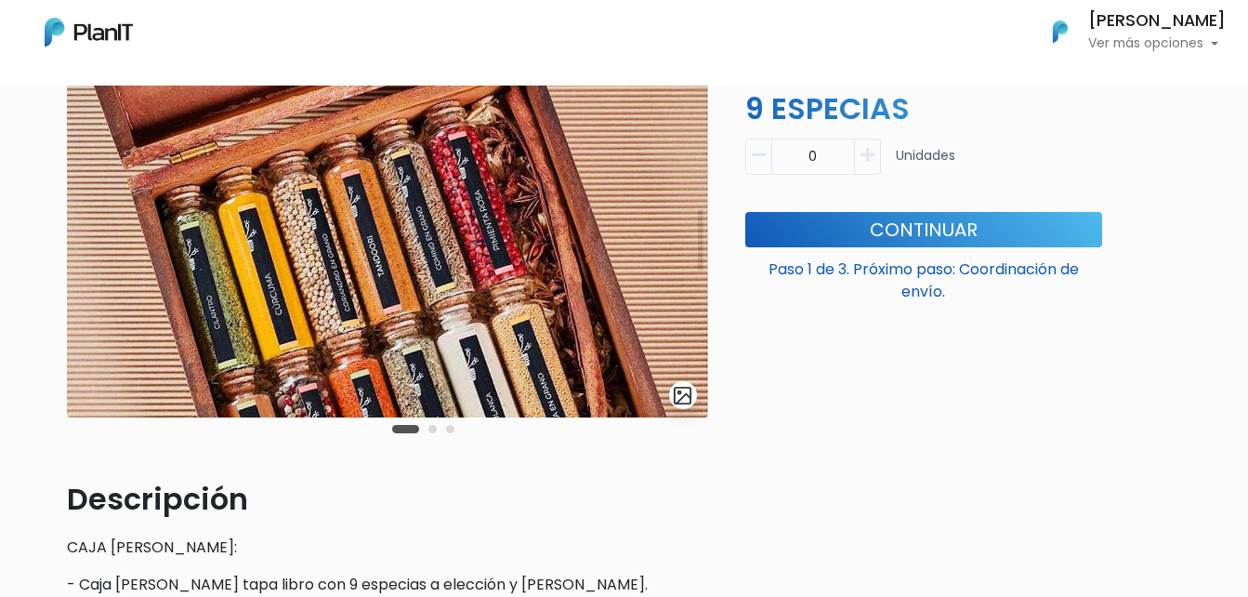
scroll to position [186, 0]
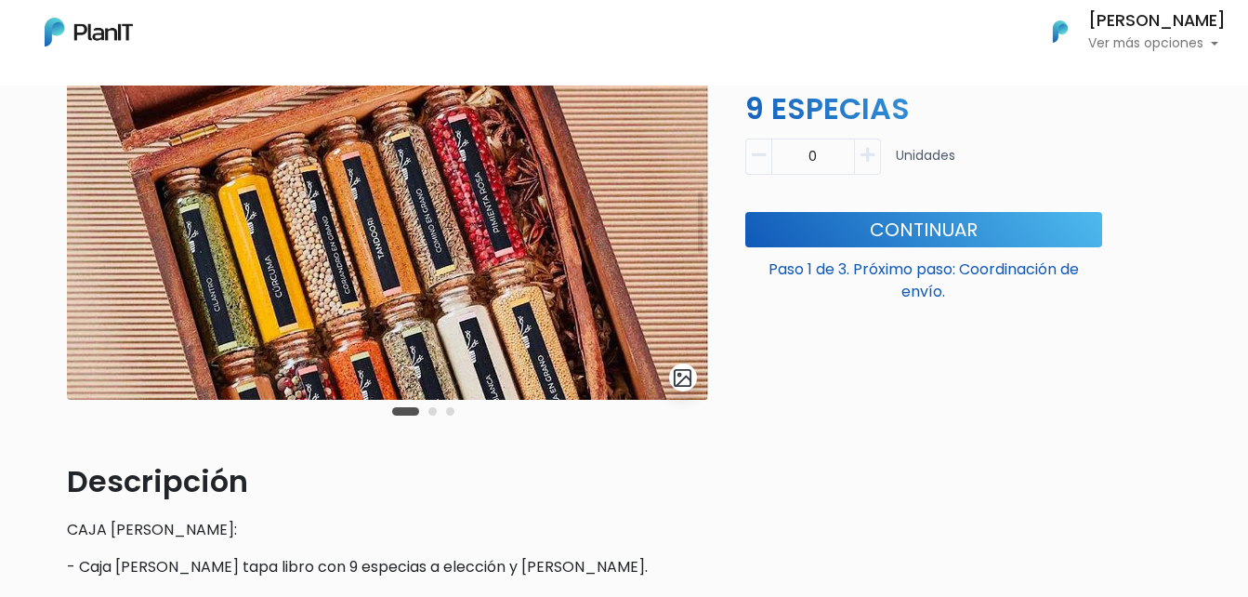
click at [431, 410] on button "Carousel Page 2" at bounding box center [432, 411] width 8 height 8
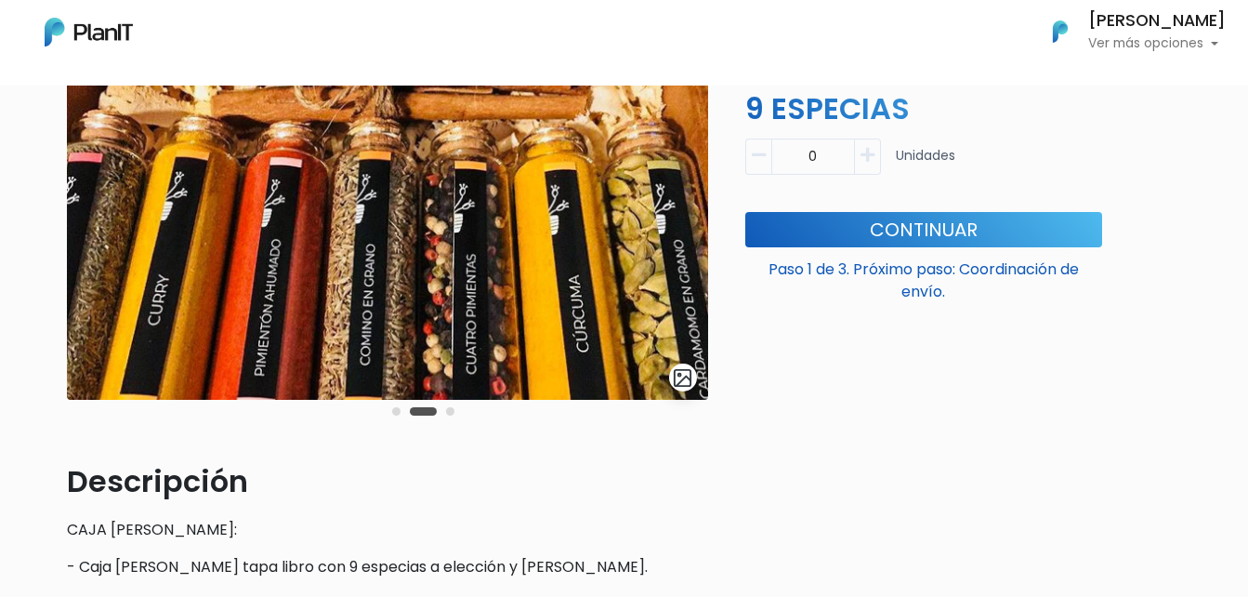
click at [449, 414] on button "Carousel Page 3" at bounding box center [450, 411] width 8 height 8
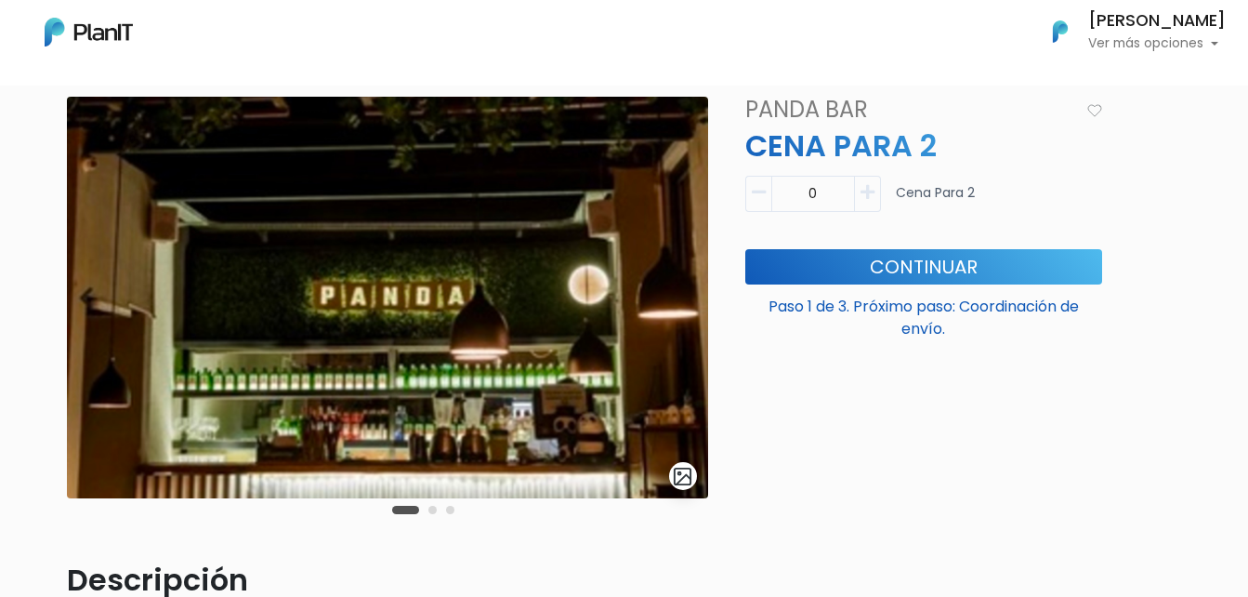
scroll to position [186, 0]
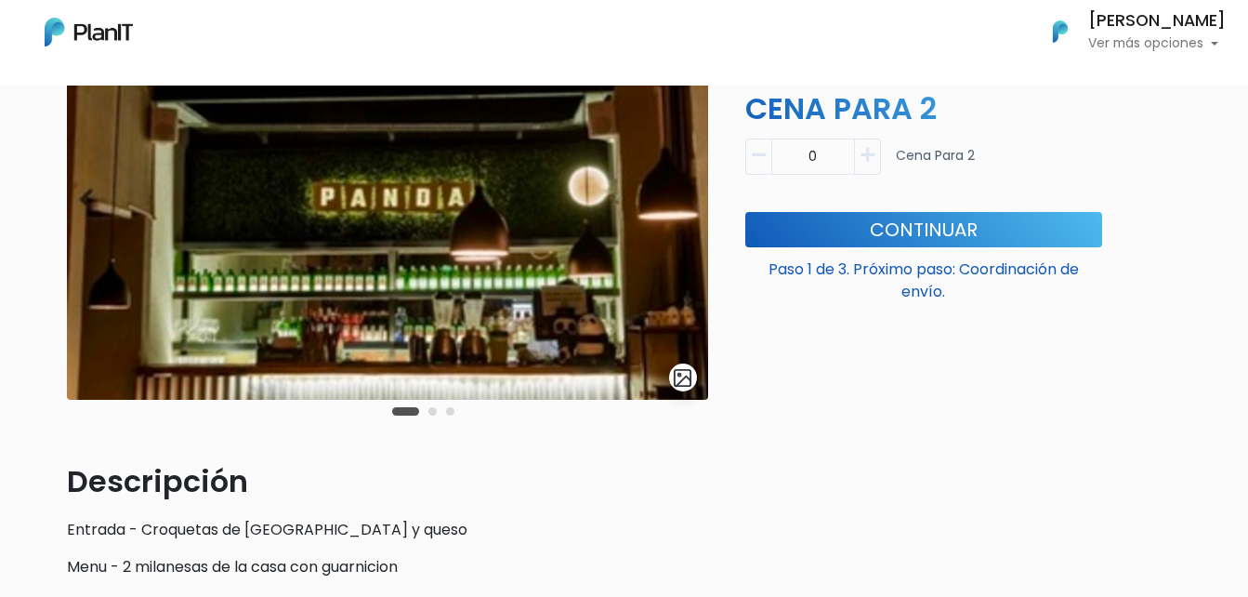
click at [433, 411] on button "Carousel Page 2" at bounding box center [432, 411] width 8 height 8
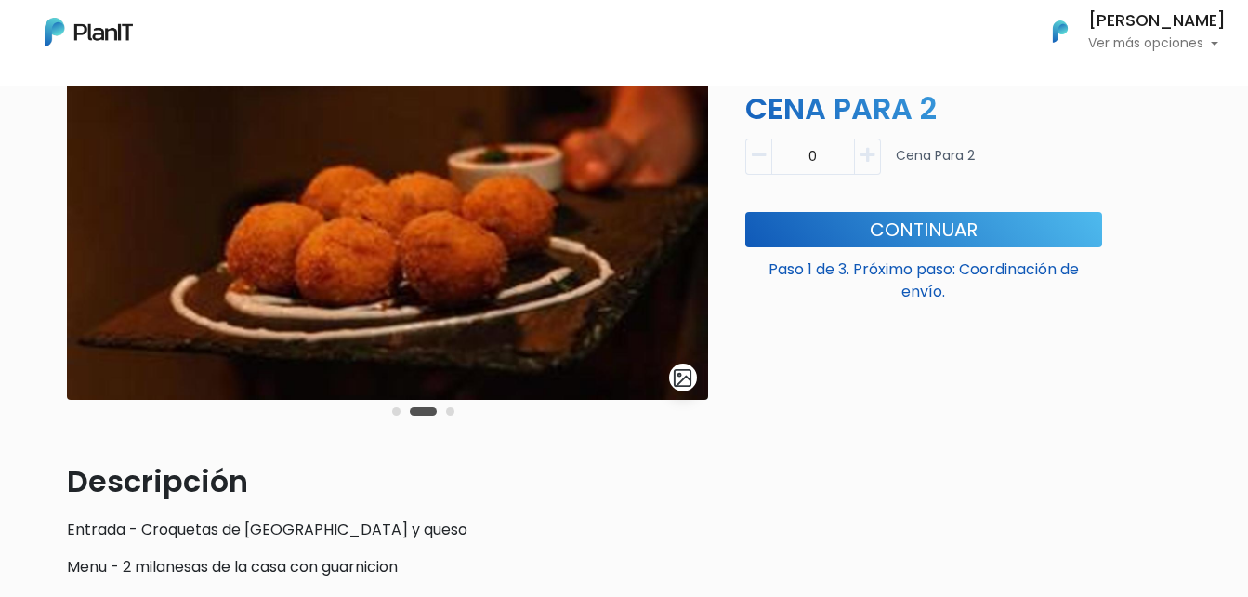
click at [449, 413] on button "Carousel Page 3" at bounding box center [450, 411] width 8 height 8
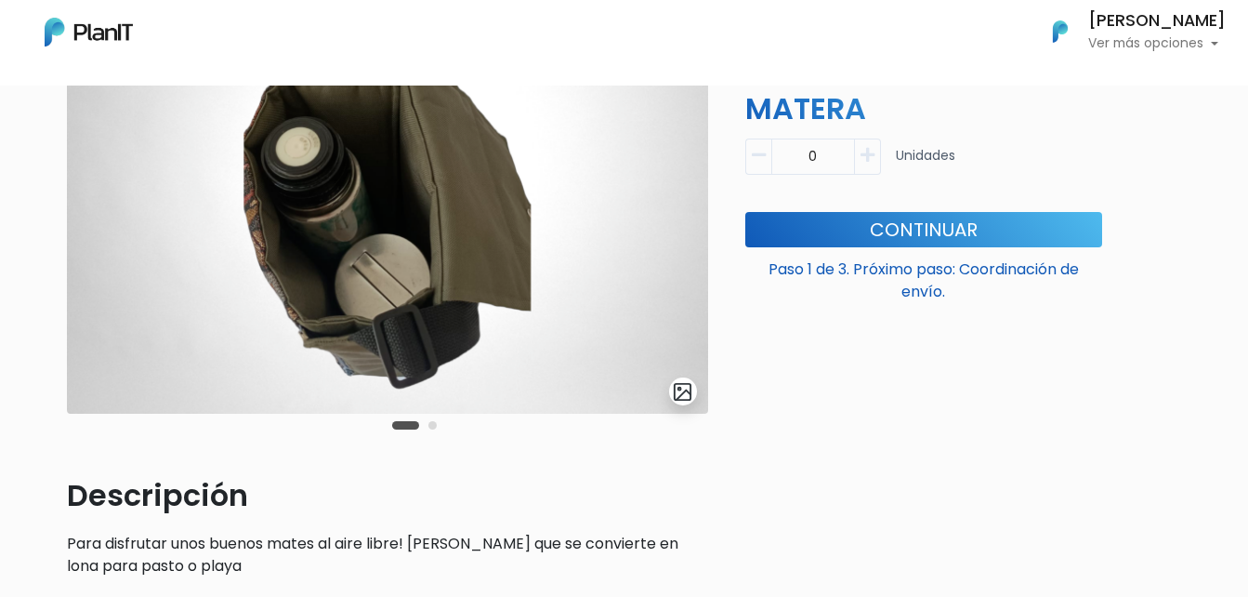
scroll to position [186, 0]
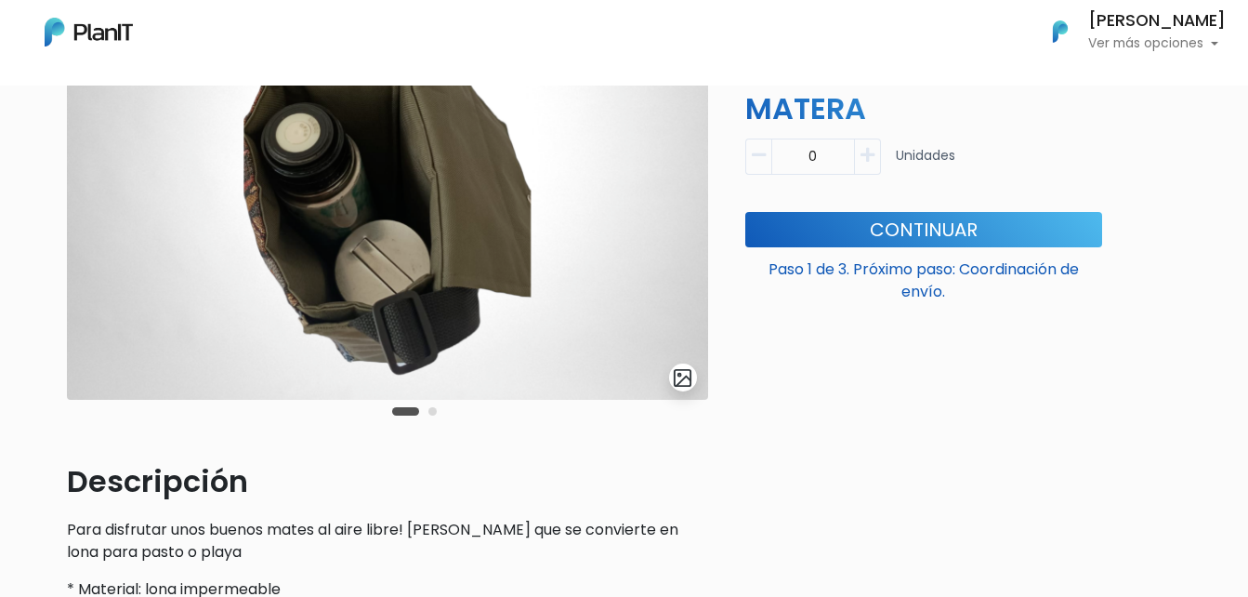
click at [434, 414] on button "Carousel Page 2" at bounding box center [432, 411] width 8 height 8
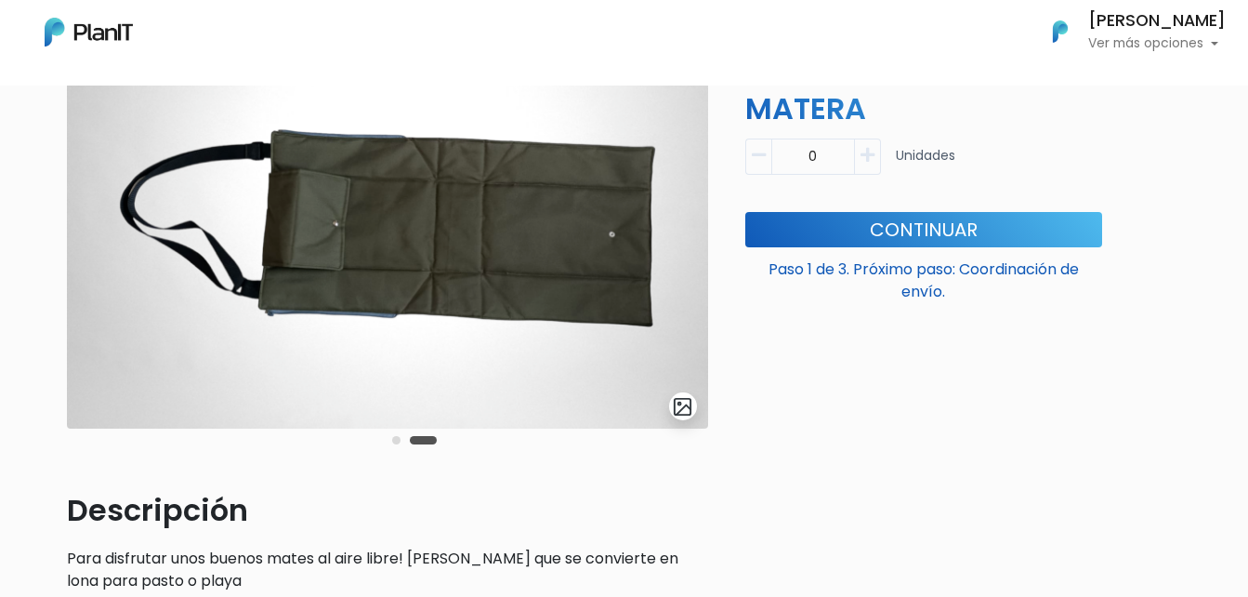
scroll to position [93, 0]
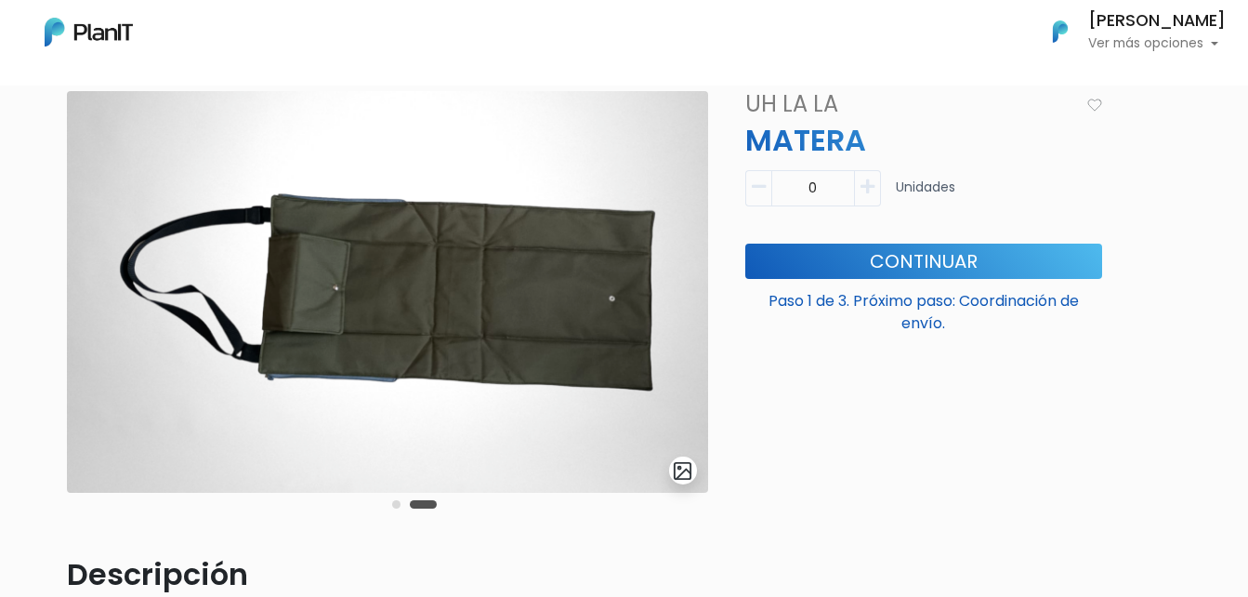
click at [393, 504] on button "Carousel Page 1" at bounding box center [396, 504] width 8 height 8
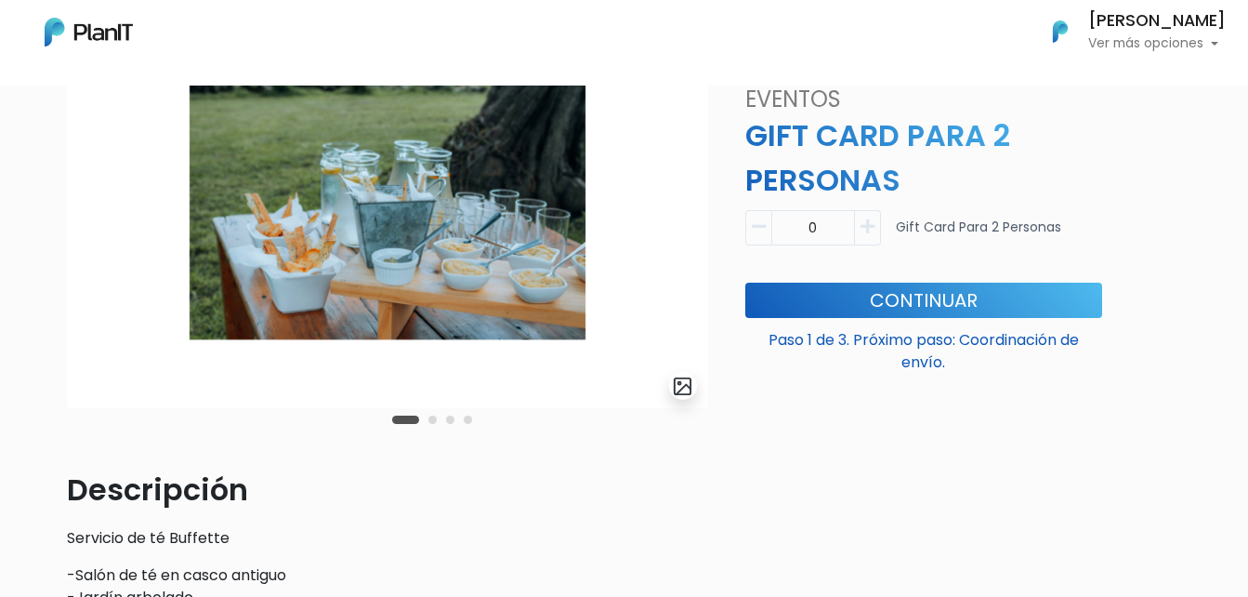
scroll to position [93, 0]
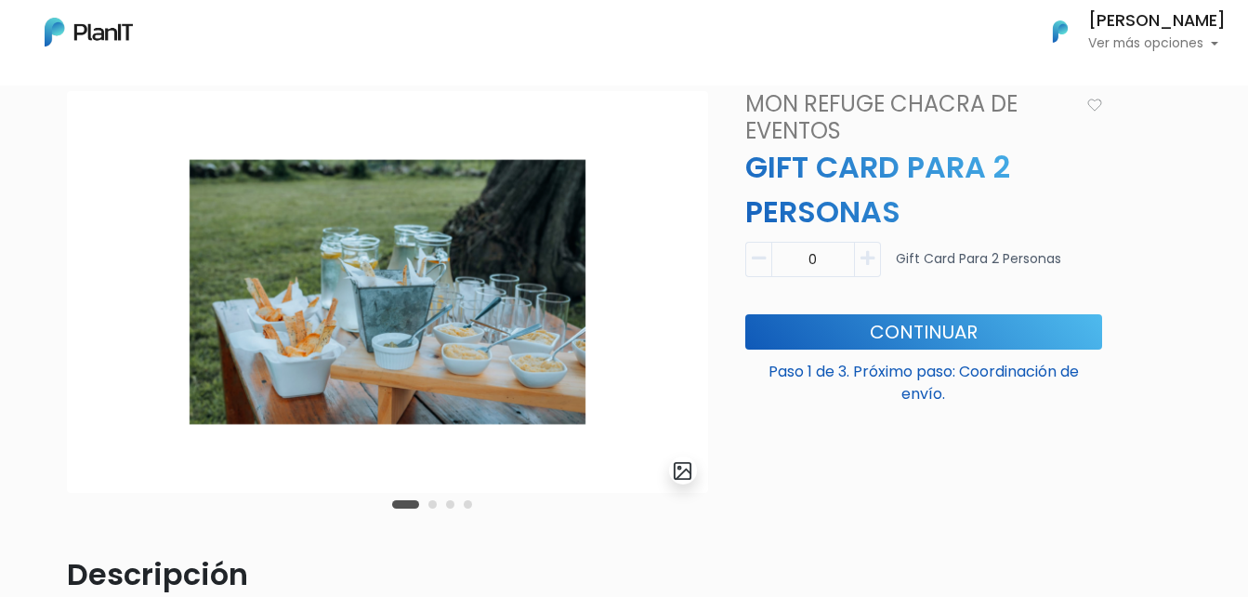
click at [431, 506] on button "Carousel Page 2" at bounding box center [432, 504] width 8 height 8
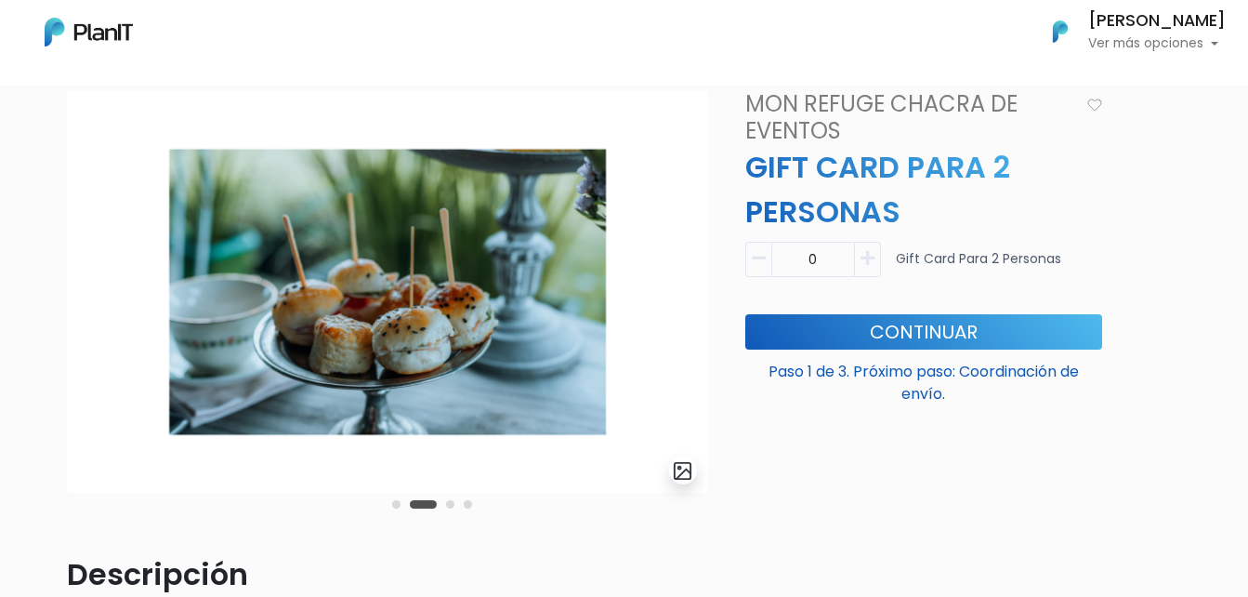
click at [452, 506] on button "Carousel Page 3" at bounding box center [450, 504] width 8 height 8
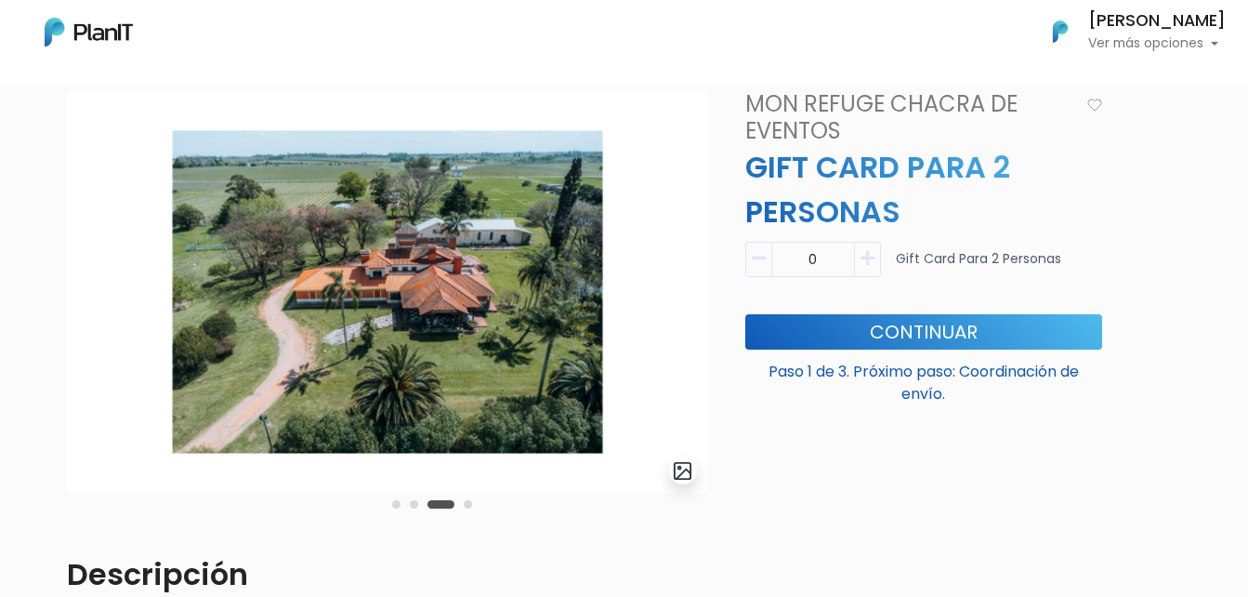
click at [467, 502] on button "Carousel Page 4" at bounding box center [468, 504] width 8 height 8
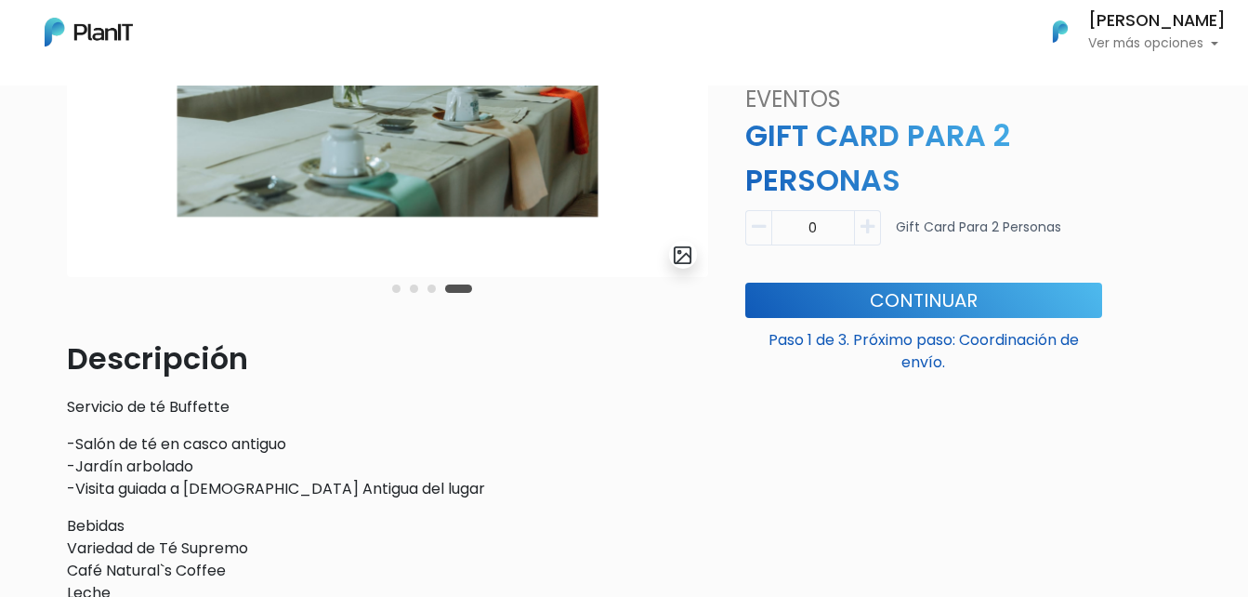
scroll to position [245, 0]
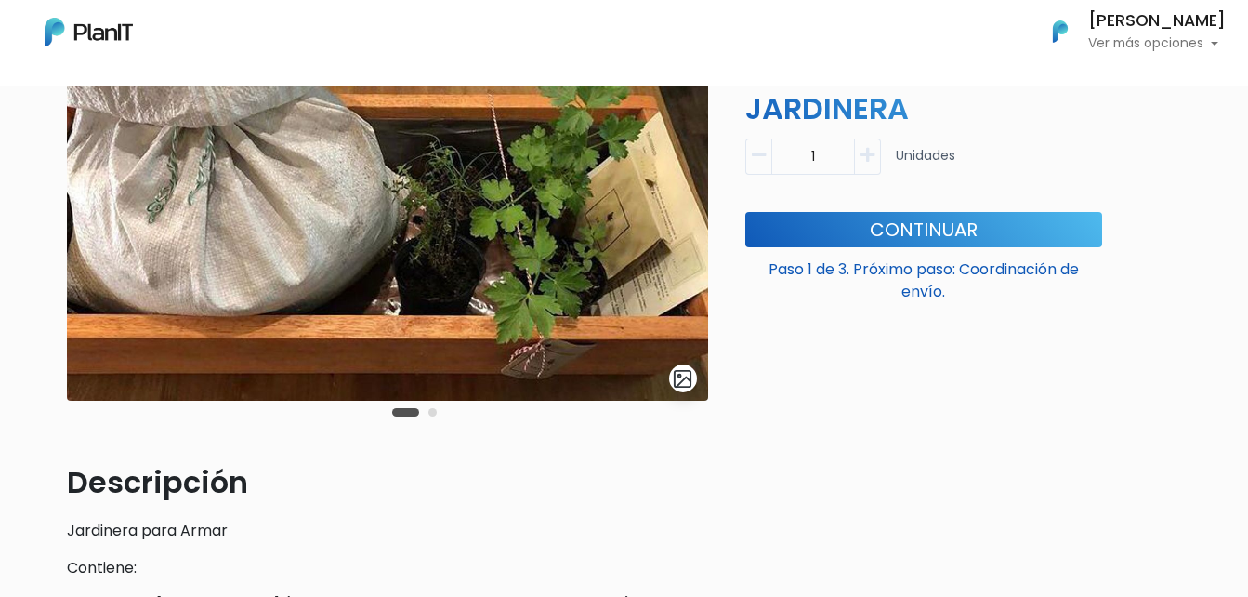
scroll to position [186, 0]
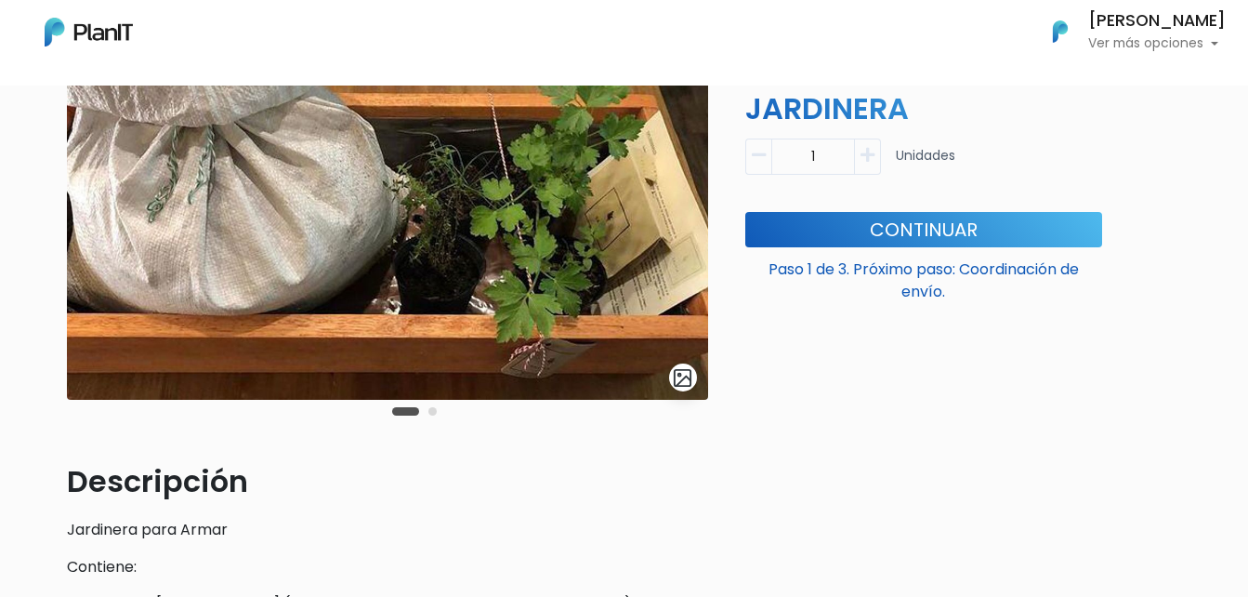
click at [430, 412] on button "Carousel Page 2" at bounding box center [432, 411] width 8 height 8
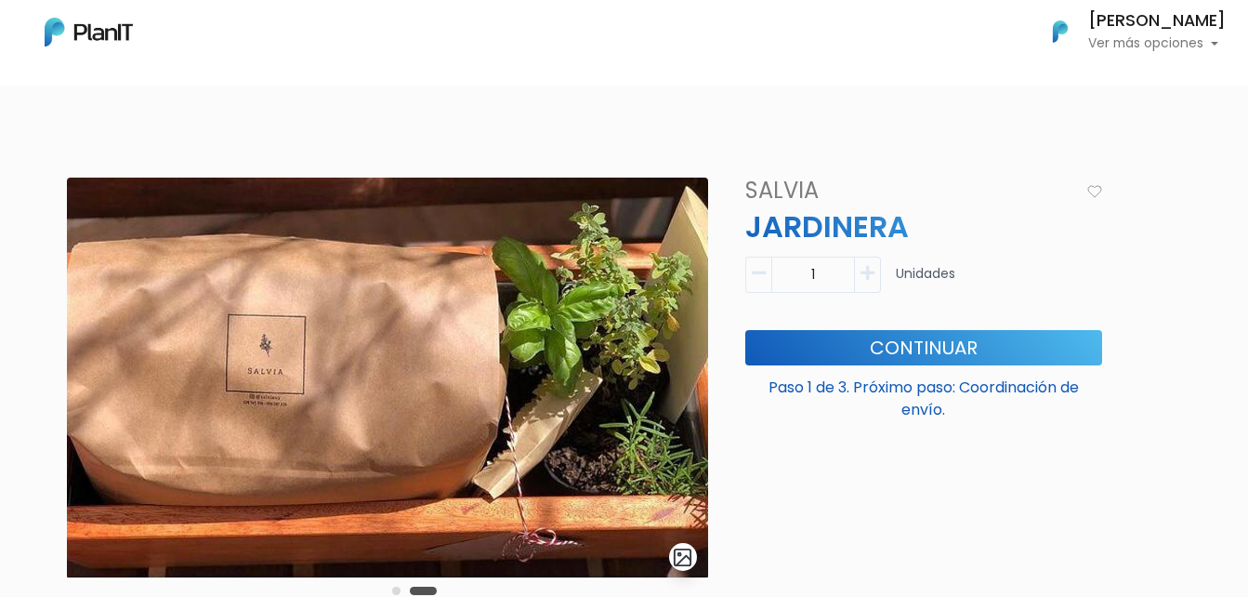
scroll to position [0, 0]
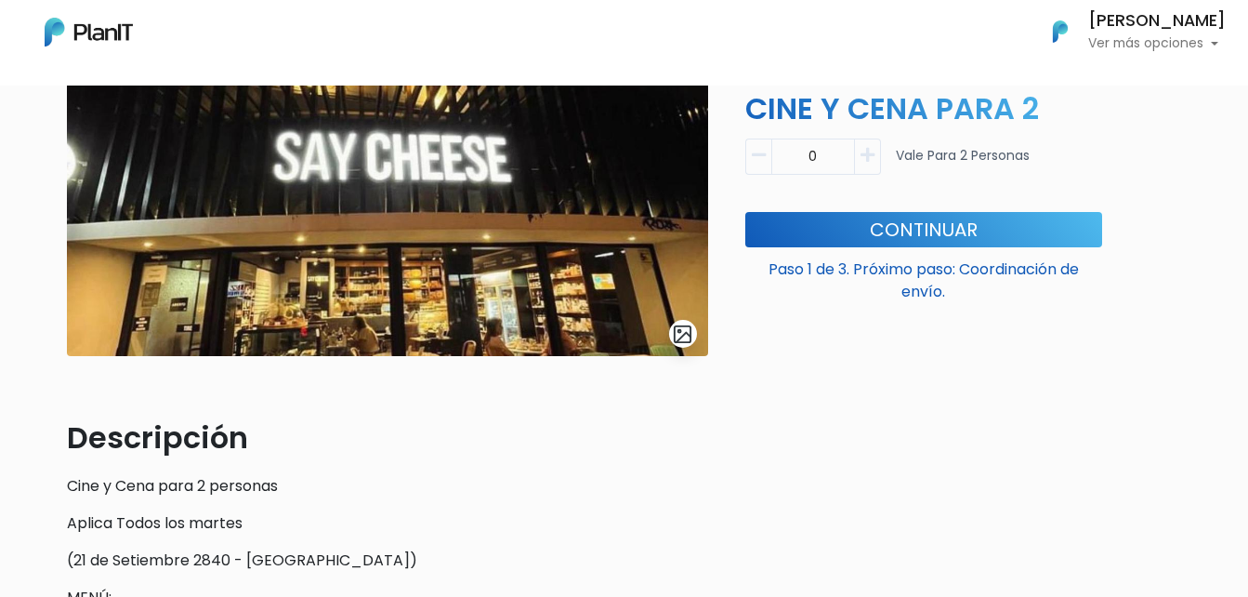
scroll to position [186, 0]
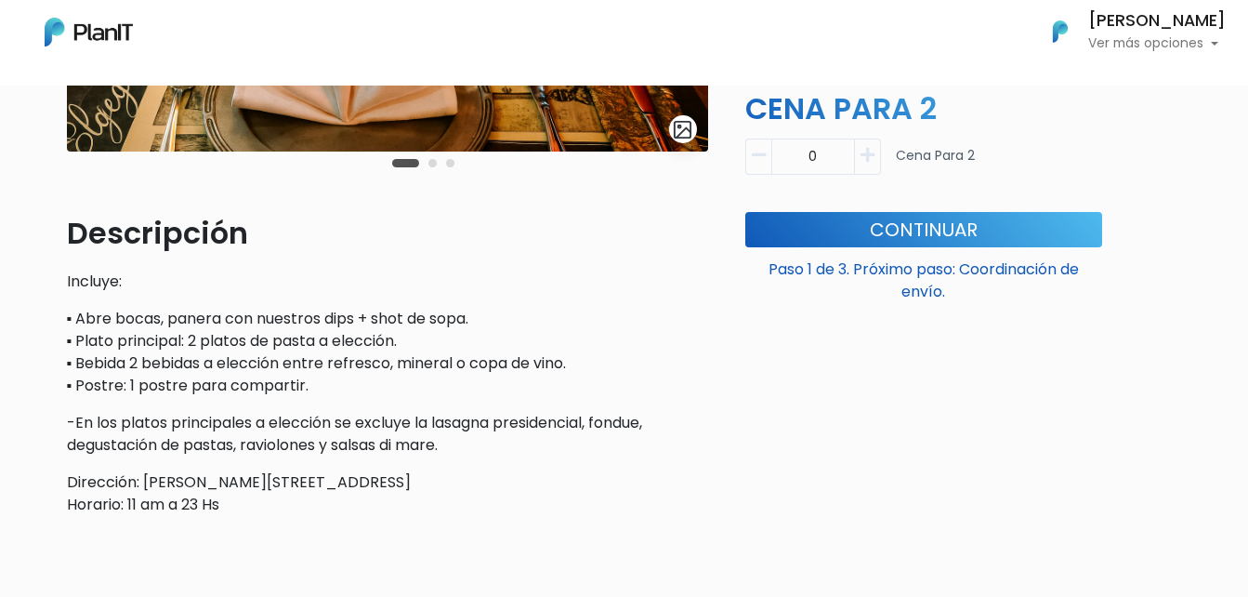
scroll to position [465, 0]
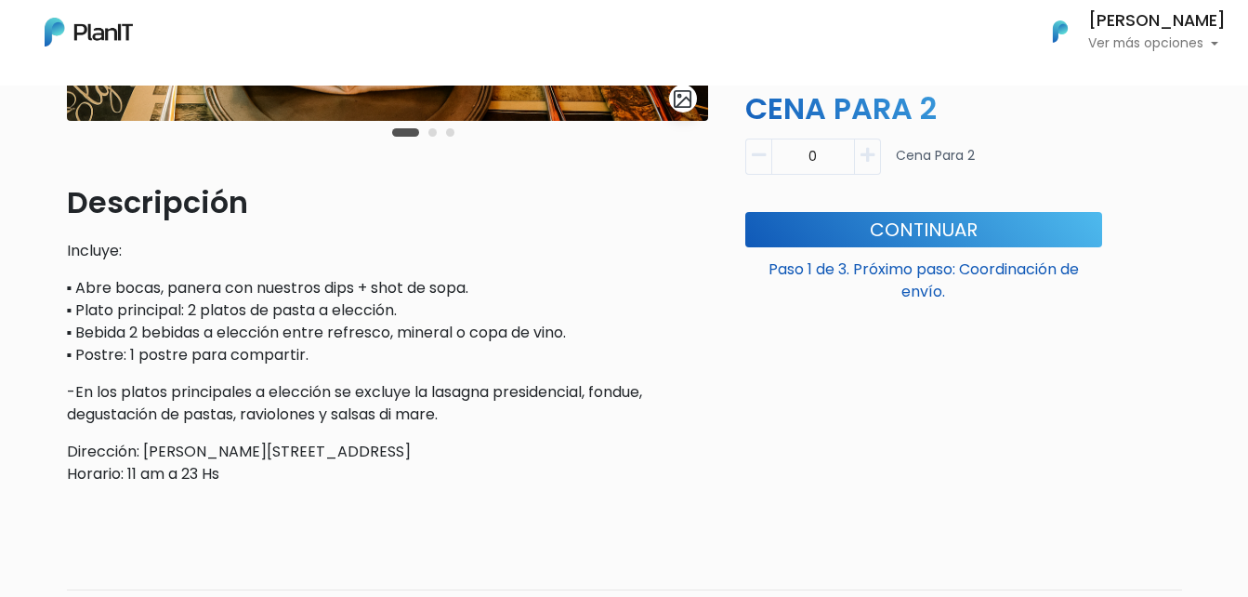
click at [868, 159] on icon "button" at bounding box center [868, 155] width 14 height 17
type input "1"
click at [943, 230] on button "Continuar" at bounding box center [923, 229] width 357 height 35
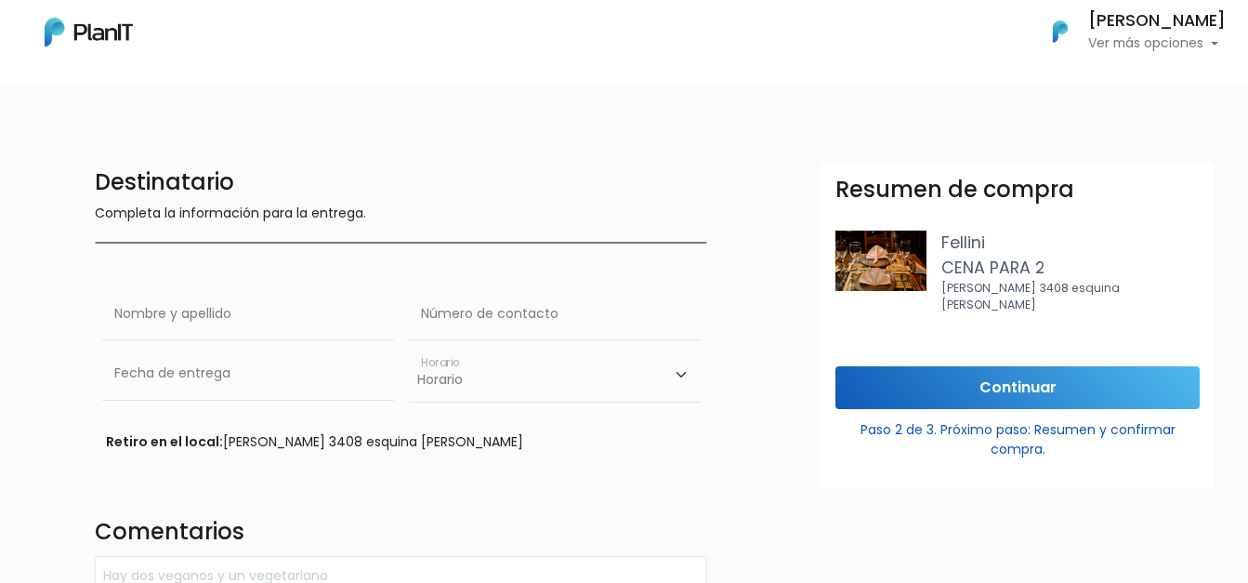
click at [273, 220] on p "Completa la información para la entrega." at bounding box center [401, 215] width 613 height 23
click at [198, 322] on input "text" at bounding box center [248, 314] width 292 height 52
type input "Viviana lima Finozzi"
type input "099142958"
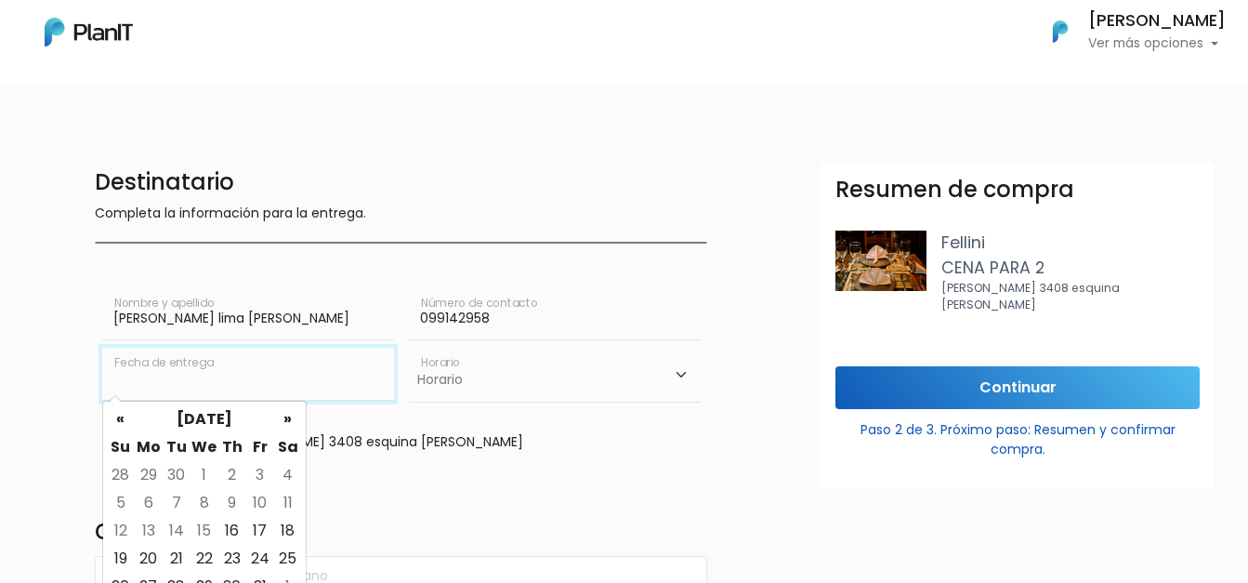
click at [179, 374] on input "text" at bounding box center [248, 374] width 292 height 52
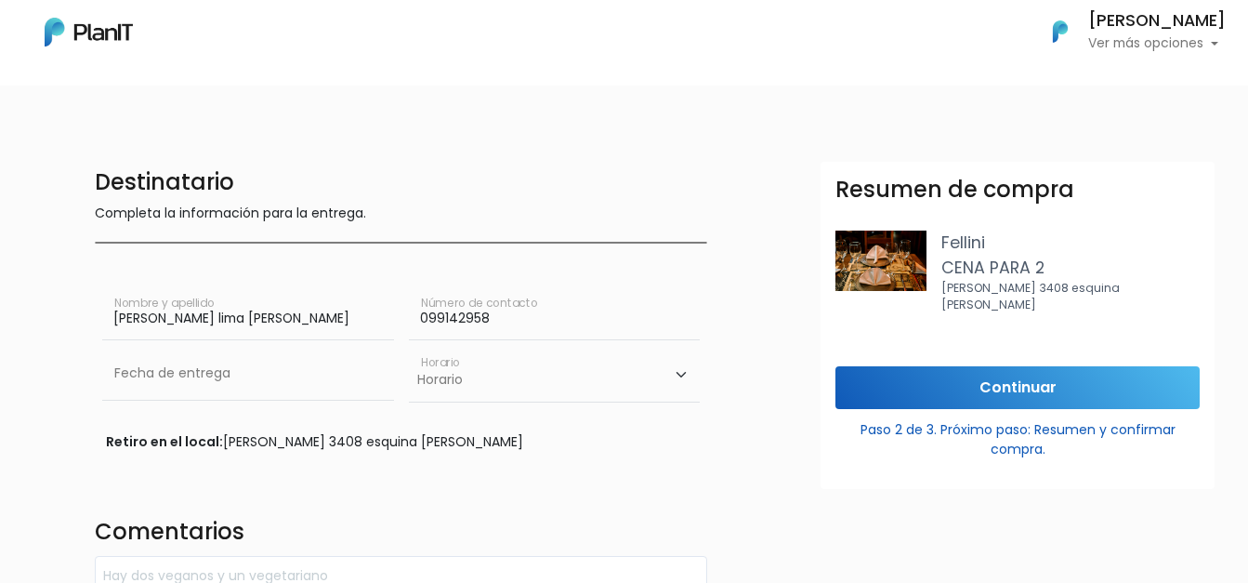
click at [574, 454] on div "Destinatario Completa la información para la entrega. Viviana lima Finozzi Nomb…" at bounding box center [402, 388] width 636 height 453
click at [190, 389] on input "text" at bounding box center [248, 374] width 292 height 52
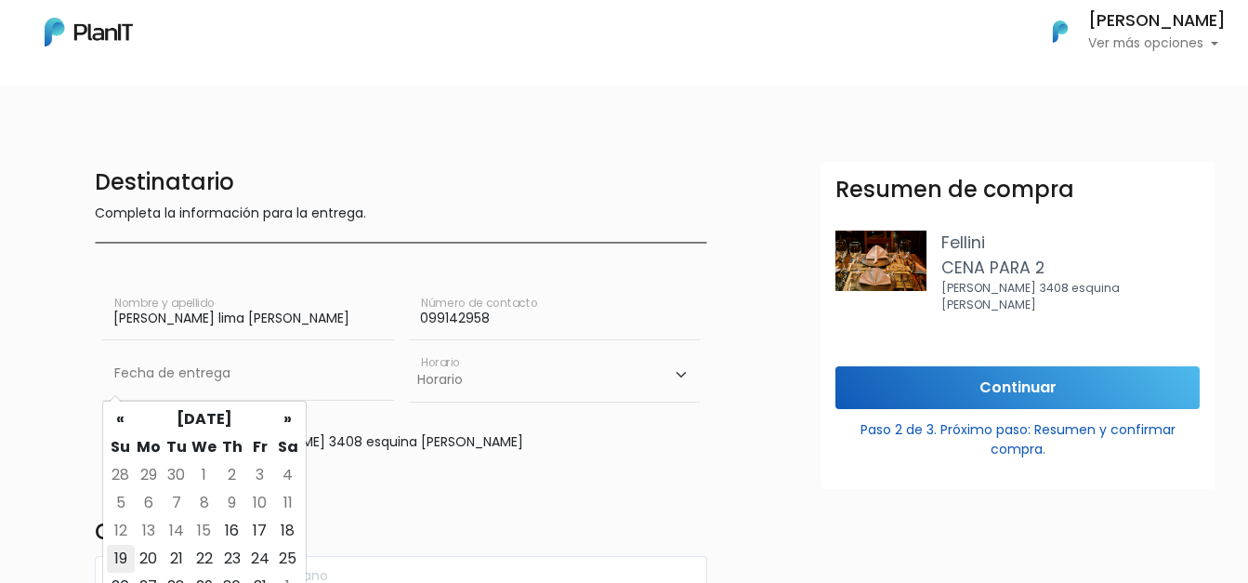
click at [114, 558] on td "19" at bounding box center [121, 559] width 28 height 28
type input "19/10/2025"
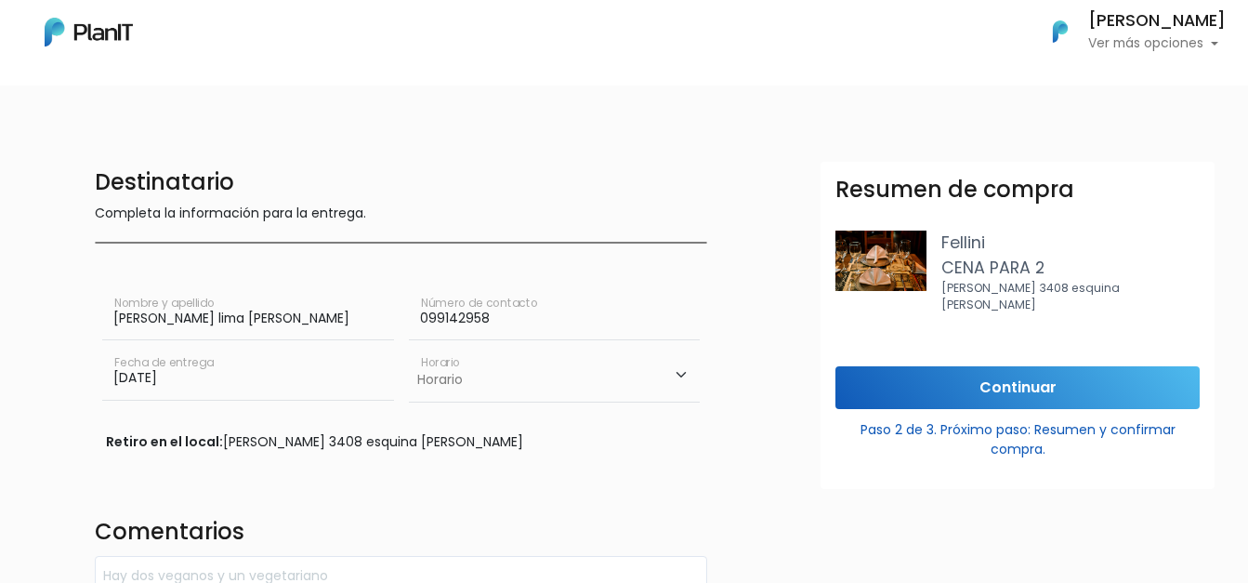
click at [638, 380] on select "Horario 10:00 - 12:00 14:00 - 16:00 16:00 - 18:00" at bounding box center [555, 375] width 292 height 54
select select "0"
click at [409, 348] on select "Horario 10:00 - 12:00 14:00 - 16:00 16:00 - 18:00" at bounding box center [555, 375] width 292 height 54
click at [964, 388] on input "Continuar" at bounding box center [1017, 388] width 364 height 44
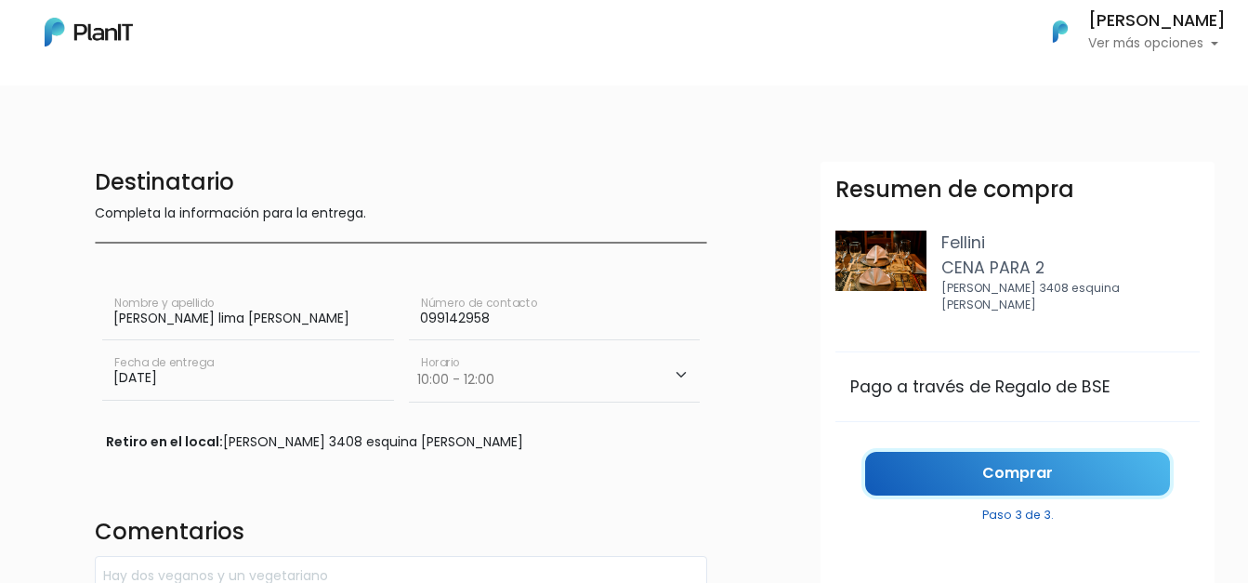
click at [972, 452] on link "Comprar" at bounding box center [1017, 474] width 305 height 44
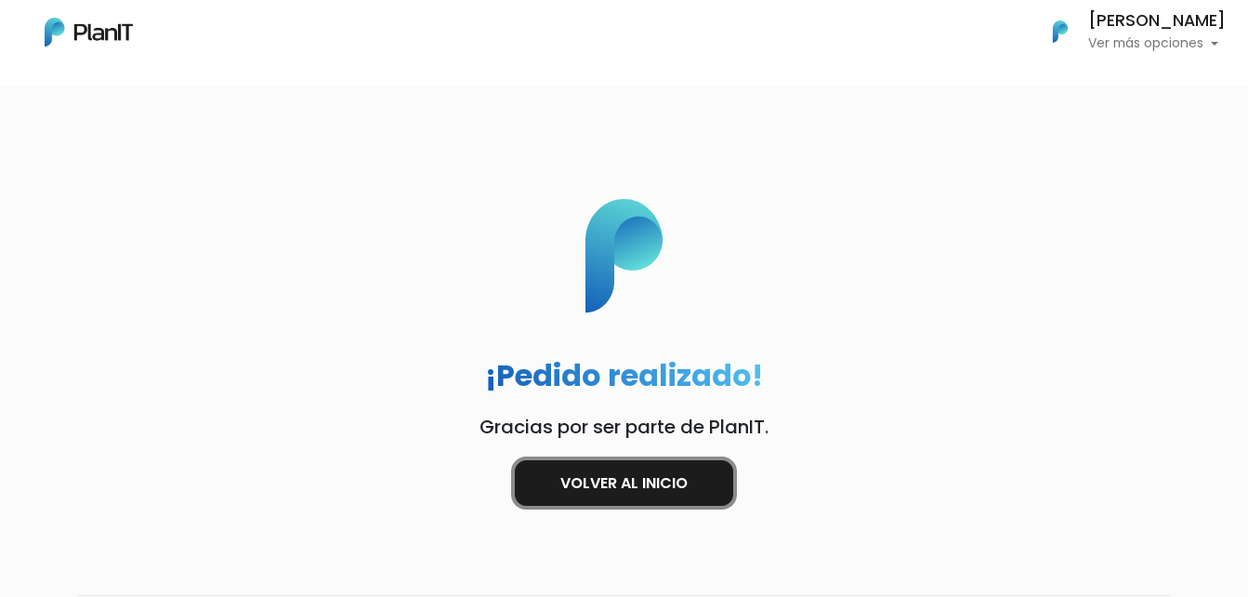
click at [677, 484] on link "Volver al inicio" at bounding box center [624, 483] width 218 height 46
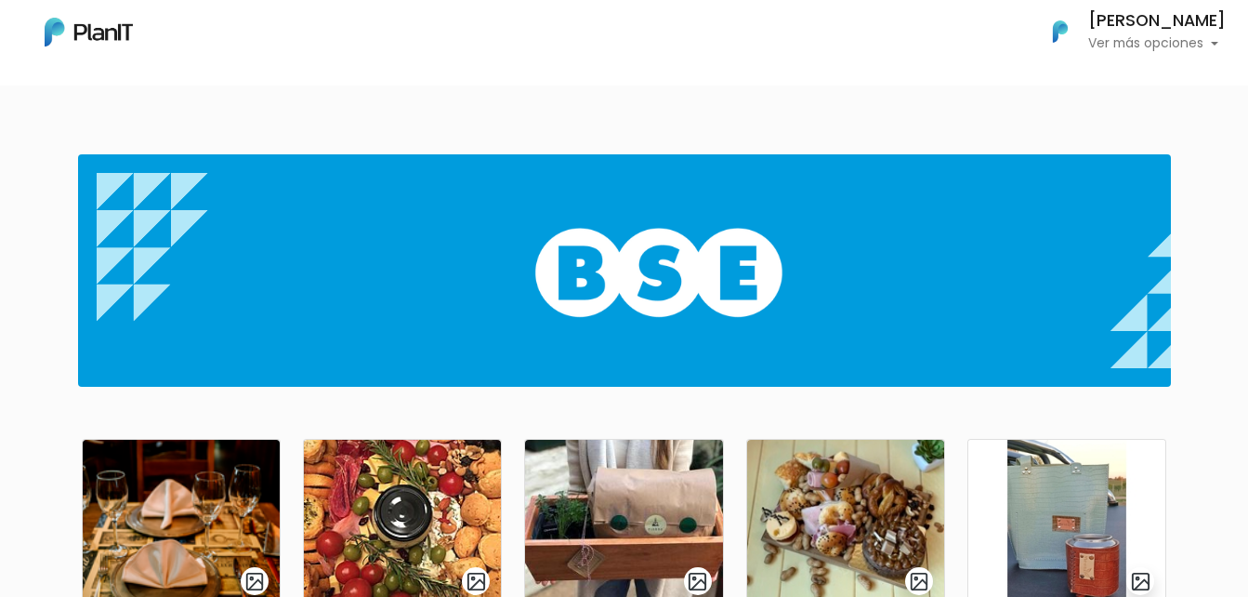
click at [1175, 46] on p "Ver más opciones" at bounding box center [1157, 43] width 138 height 13
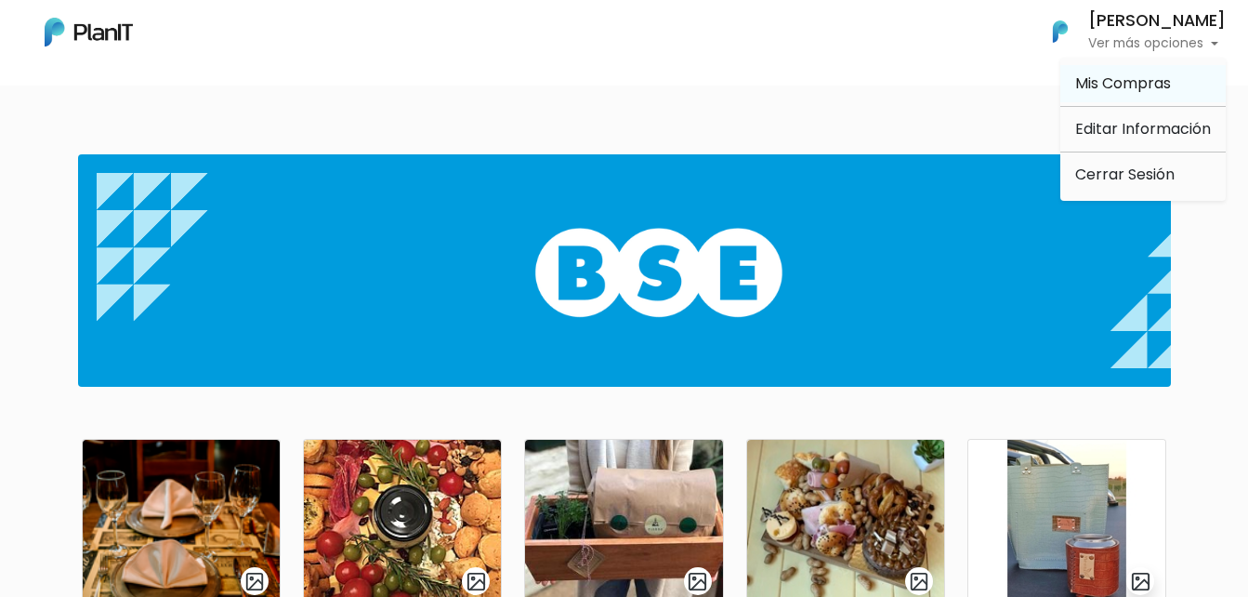
click at [1133, 77] on span "Mis Compras" at bounding box center [1123, 82] width 96 height 21
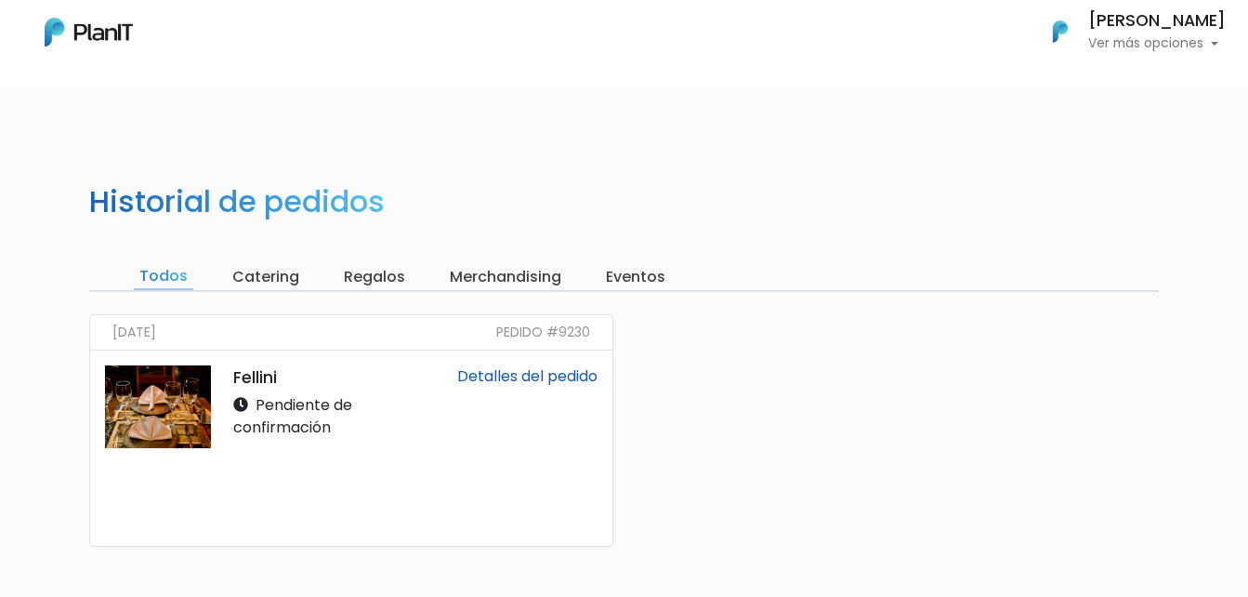
click at [504, 374] on link "Detalles del pedido" at bounding box center [527, 375] width 140 height 21
